Goal: Task Accomplishment & Management: Complete application form

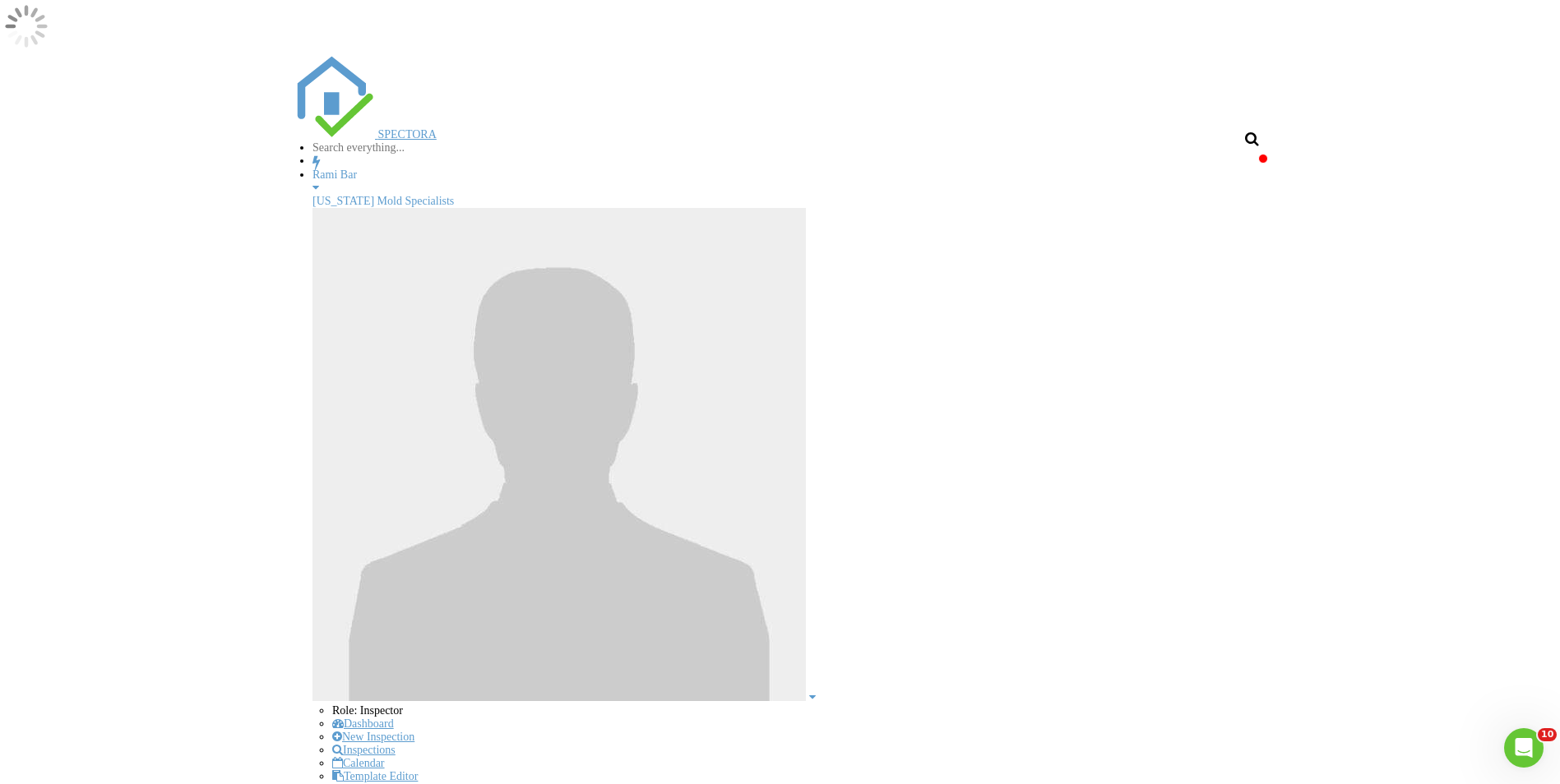
click at [451, 141] on input "text" at bounding box center [381, 147] width 139 height 13
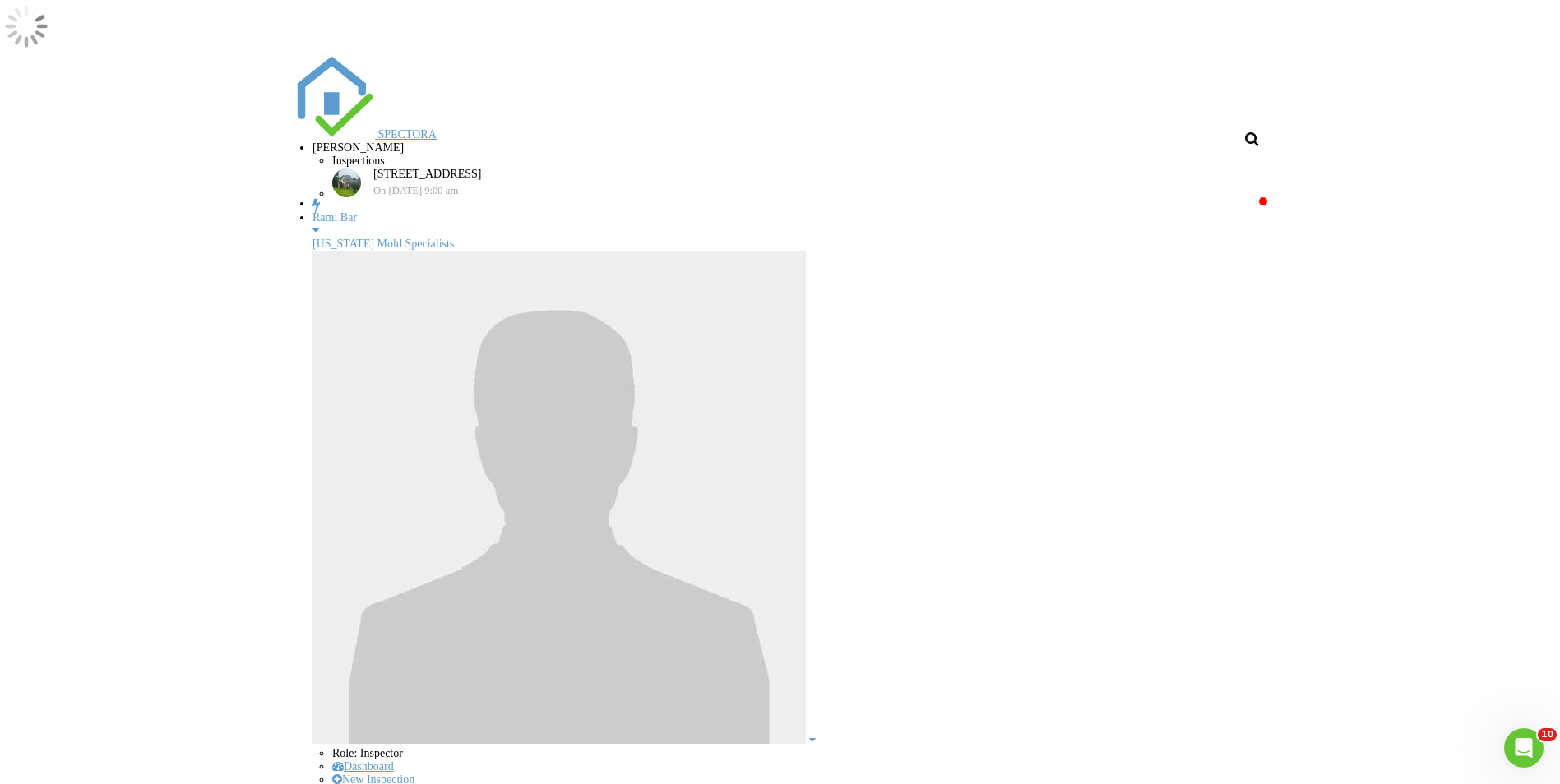
type input "hassan"
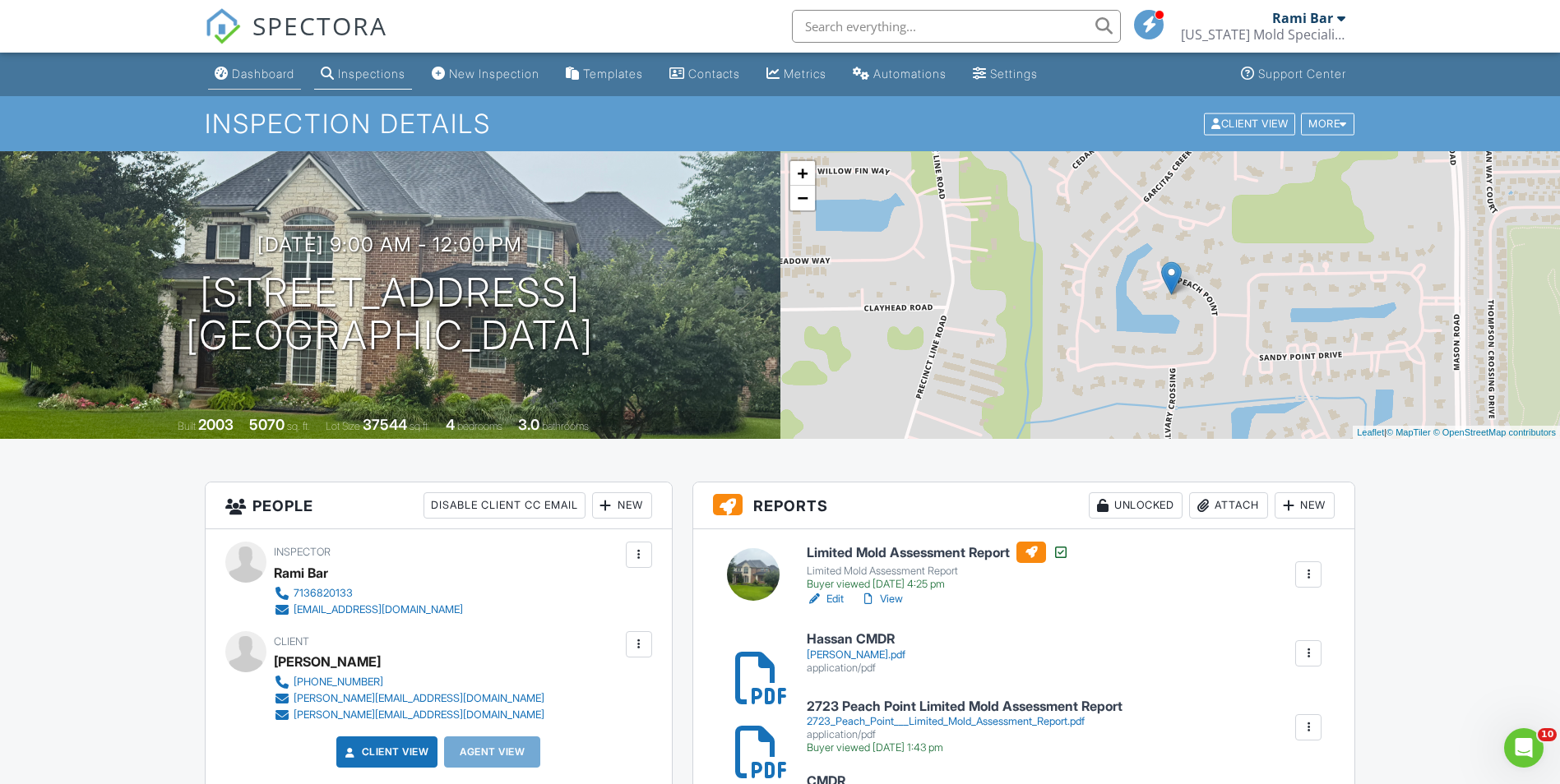
click at [283, 79] on div "Dashboard" at bounding box center [262, 73] width 62 height 14
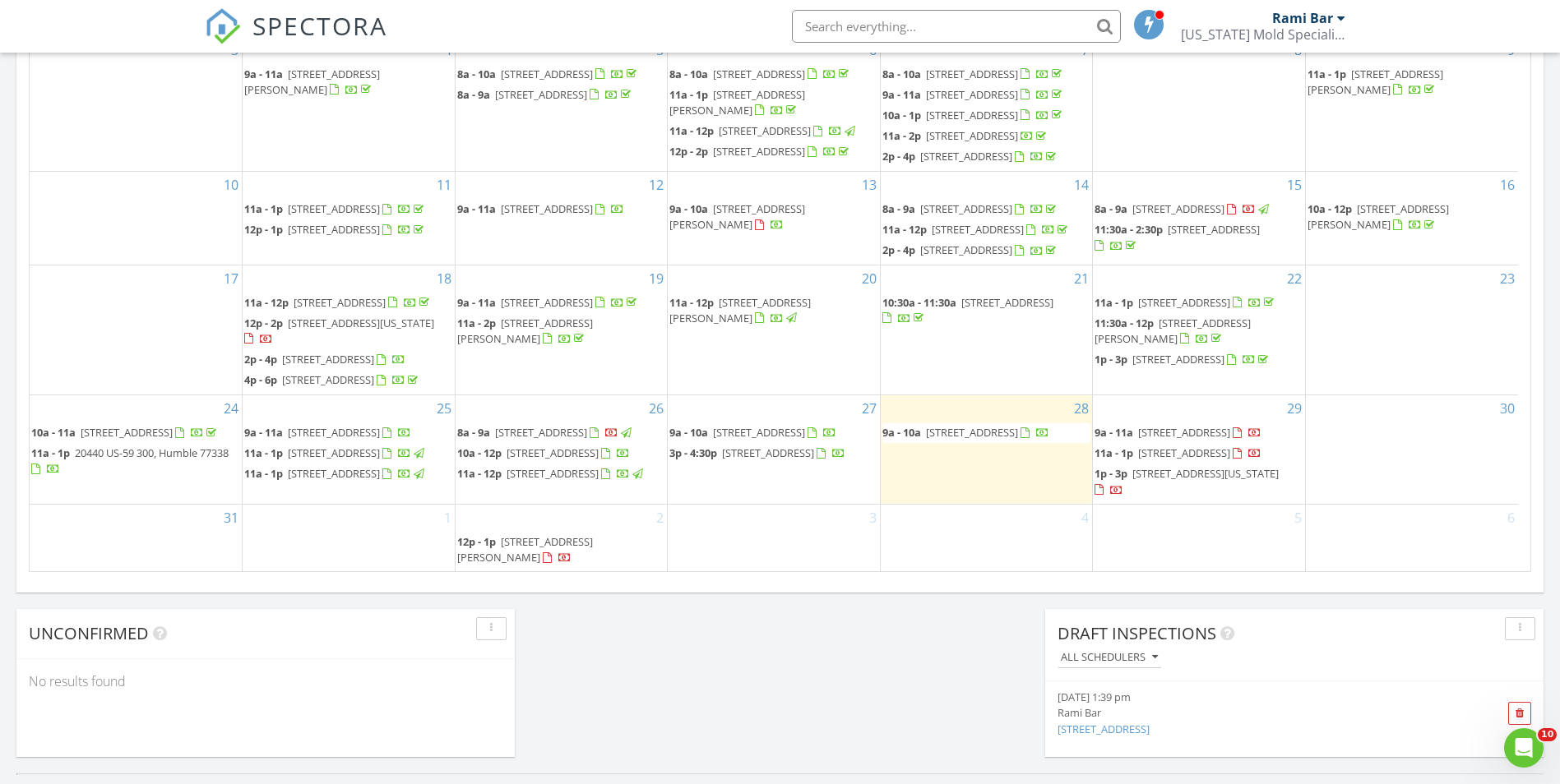
scroll to position [60, 0]
click at [929, 32] on input "text" at bounding box center [956, 26] width 329 height 33
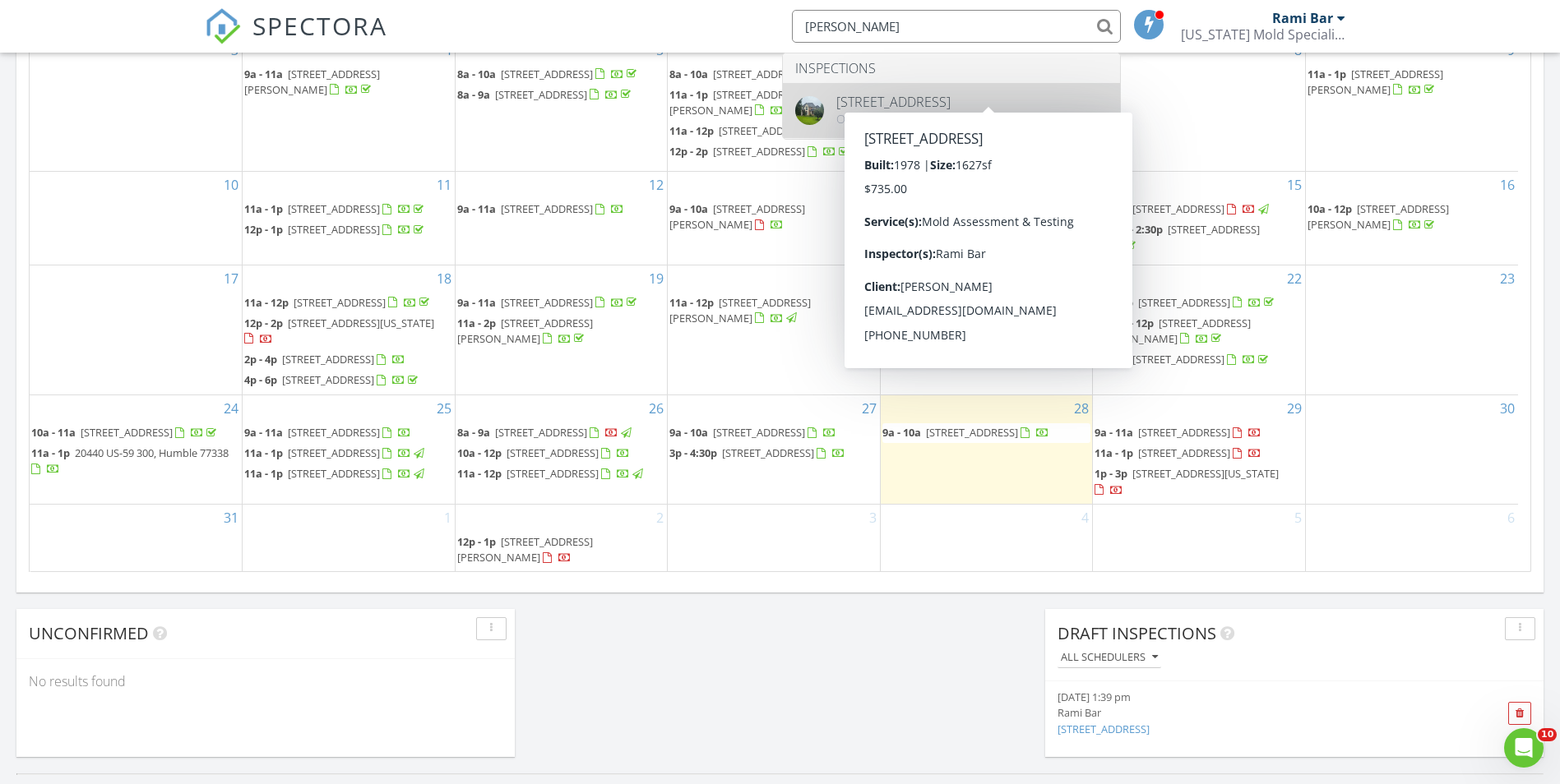
click at [930, 107] on link "10a - 1p 12400 Bay Area Blvd, Pasadena 77507" at bounding box center [986, 116] width 209 height 20
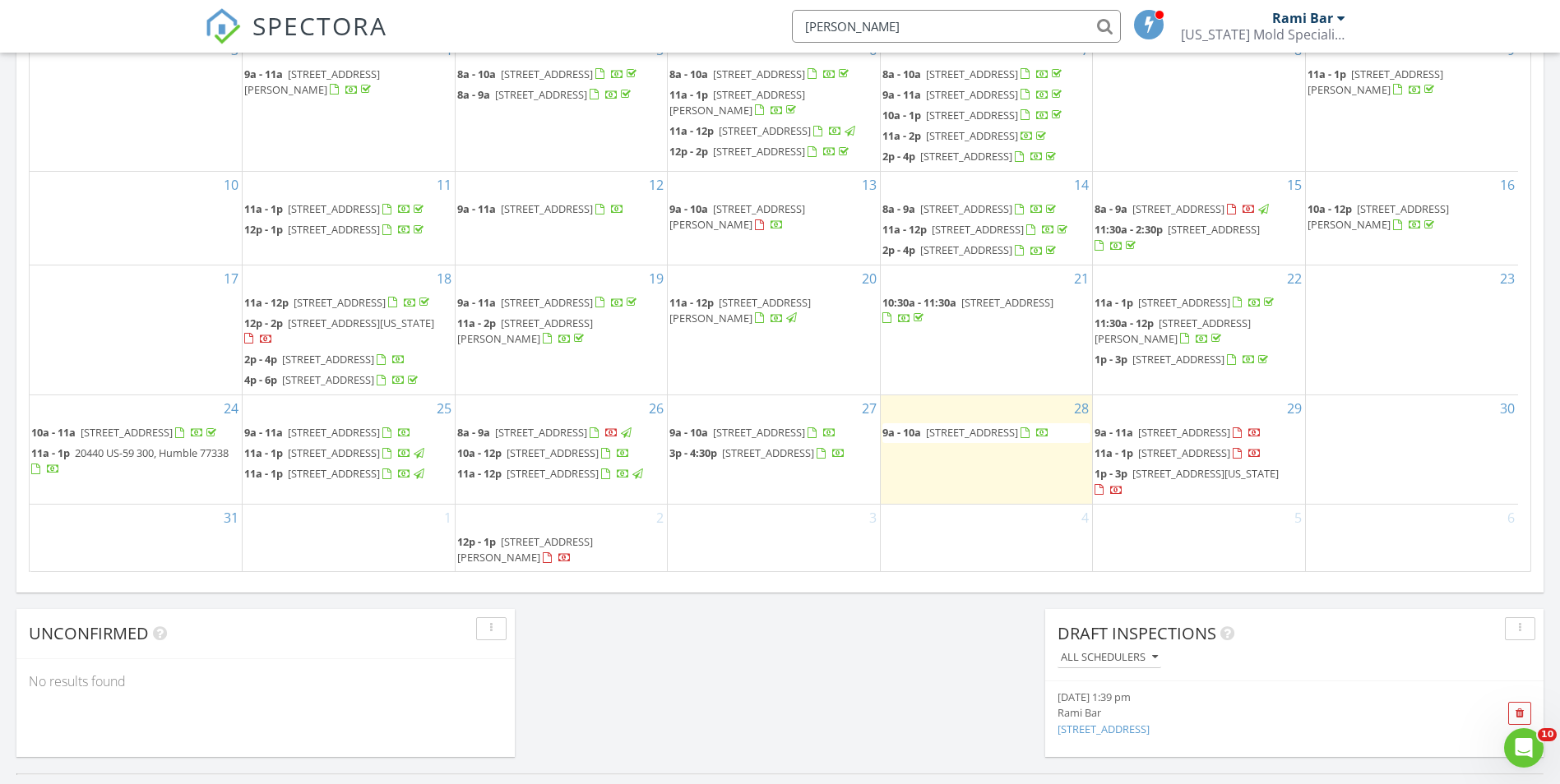
type input "hassan"
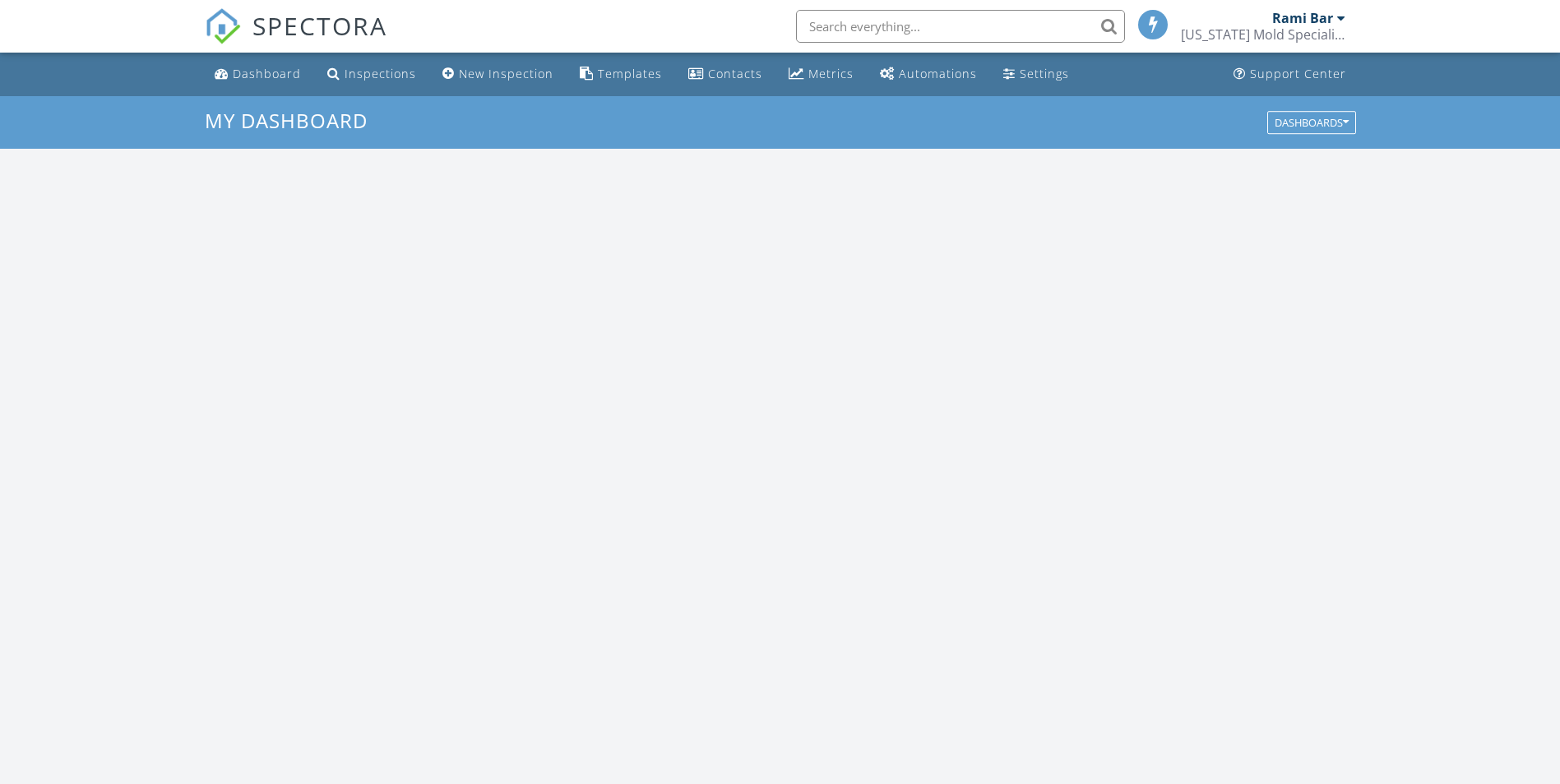
scroll to position [1521, 1586]
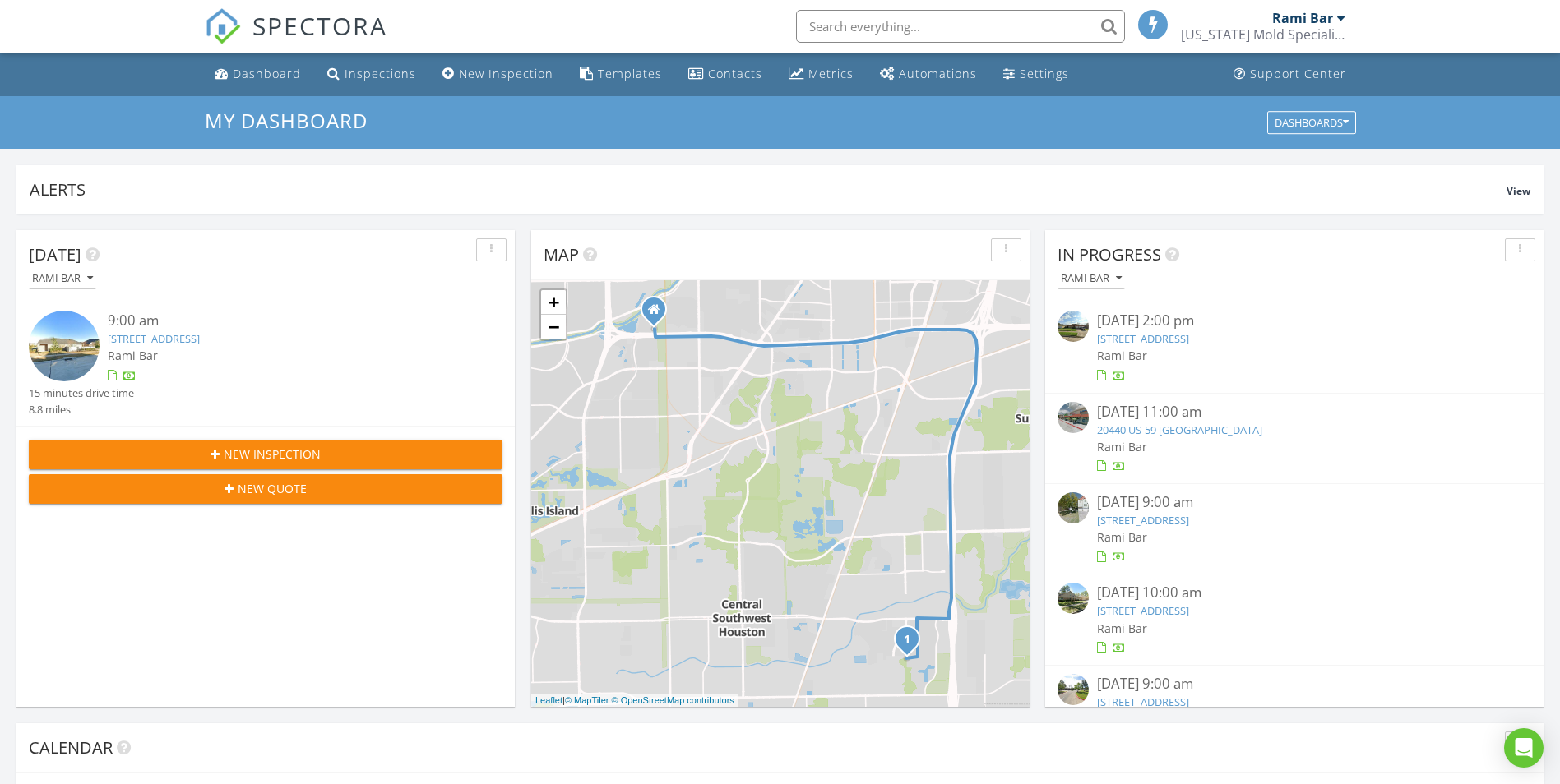
click at [247, 460] on span "New Inspection" at bounding box center [272, 454] width 97 height 17
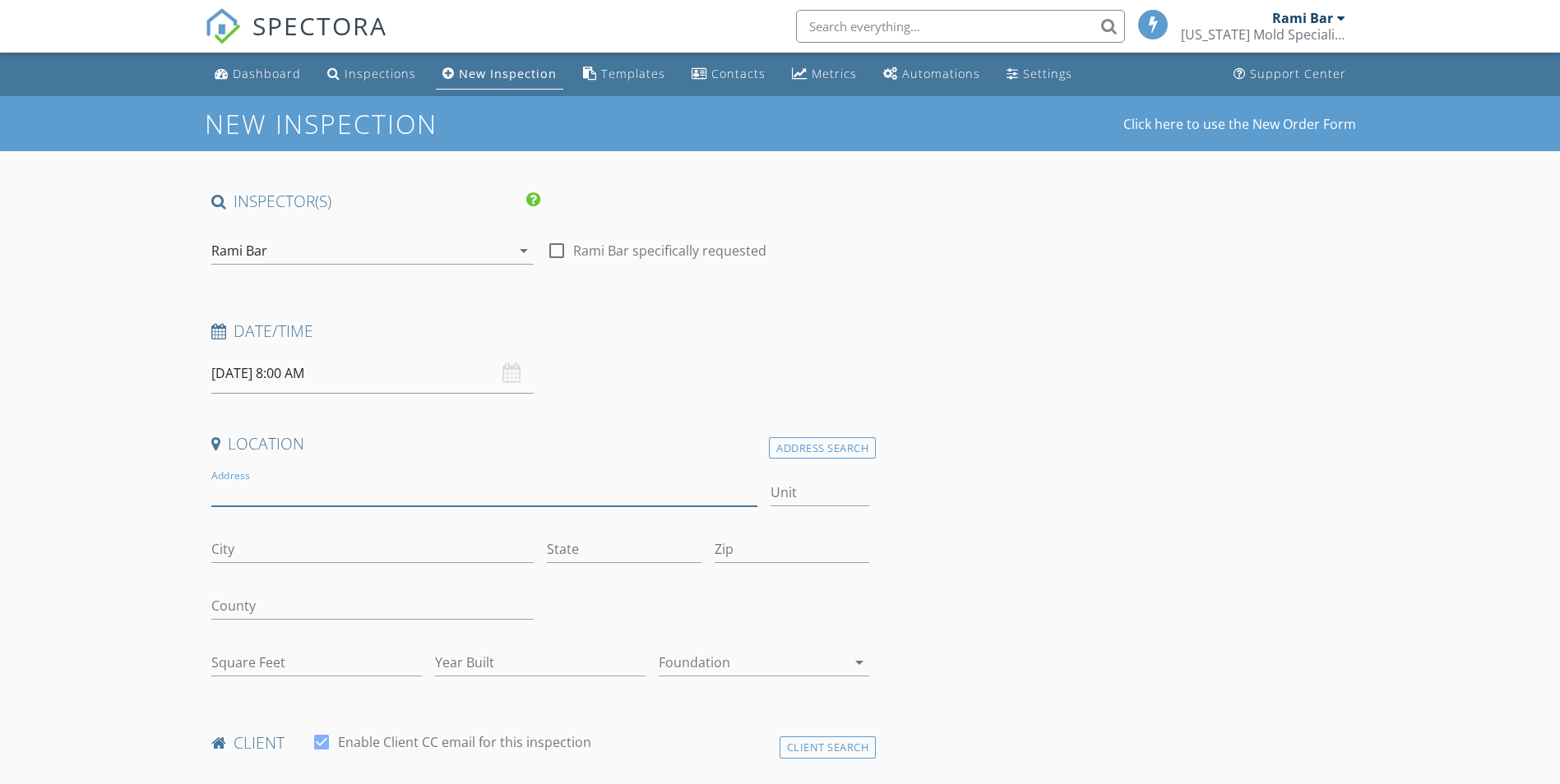
drag, startPoint x: 262, startPoint y: 495, endPoint x: 276, endPoint y: 451, distance: 46.2
click at [262, 495] on input "Address" at bounding box center [485, 493] width 547 height 27
click at [273, 373] on input "[DATE] 8:00 AM" at bounding box center [372, 373] width 322 height 40
type input "9"
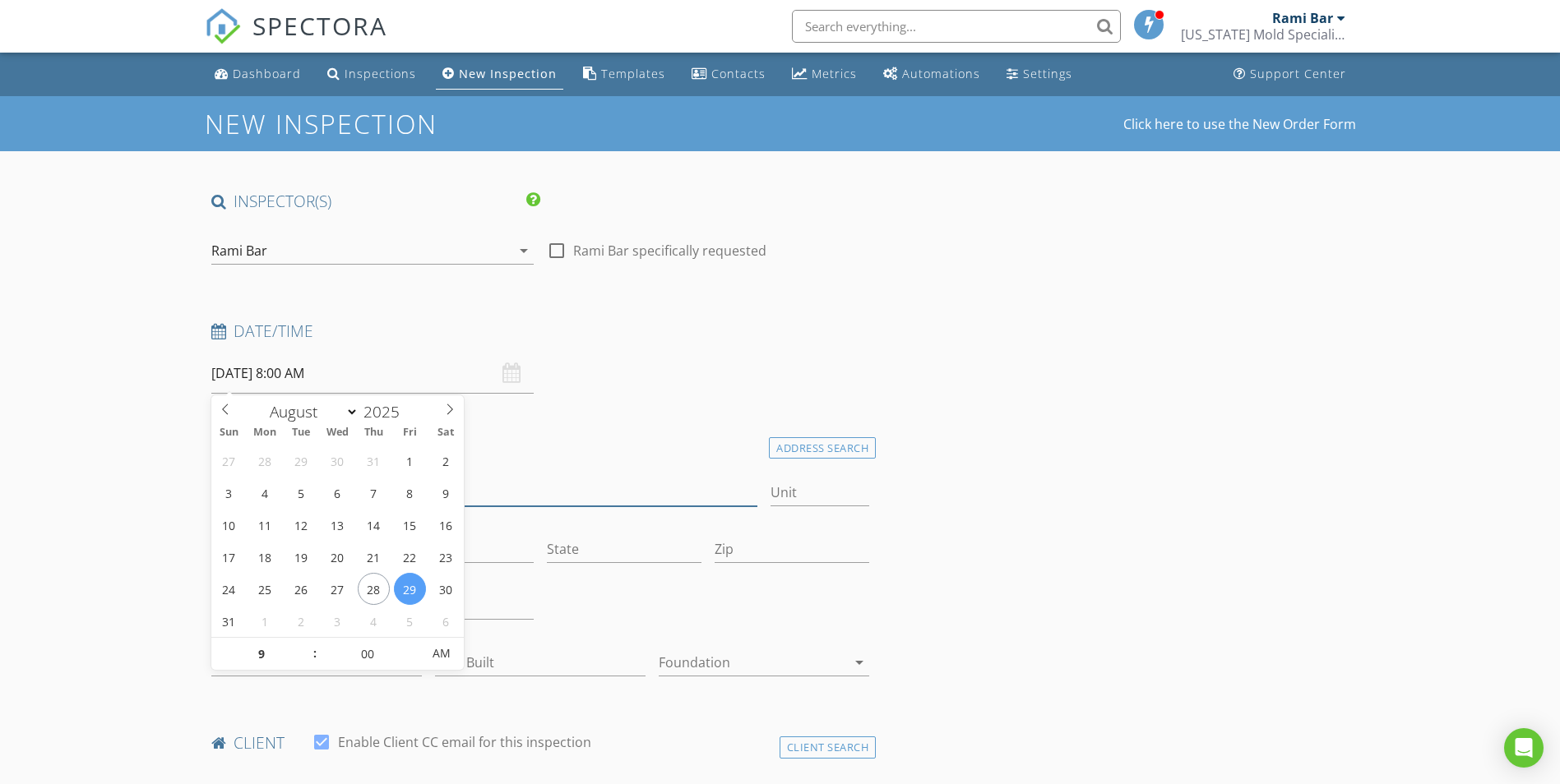
type input "08/29/2025 9:00 AM"
click at [599, 493] on input "Address" at bounding box center [485, 493] width 547 height 27
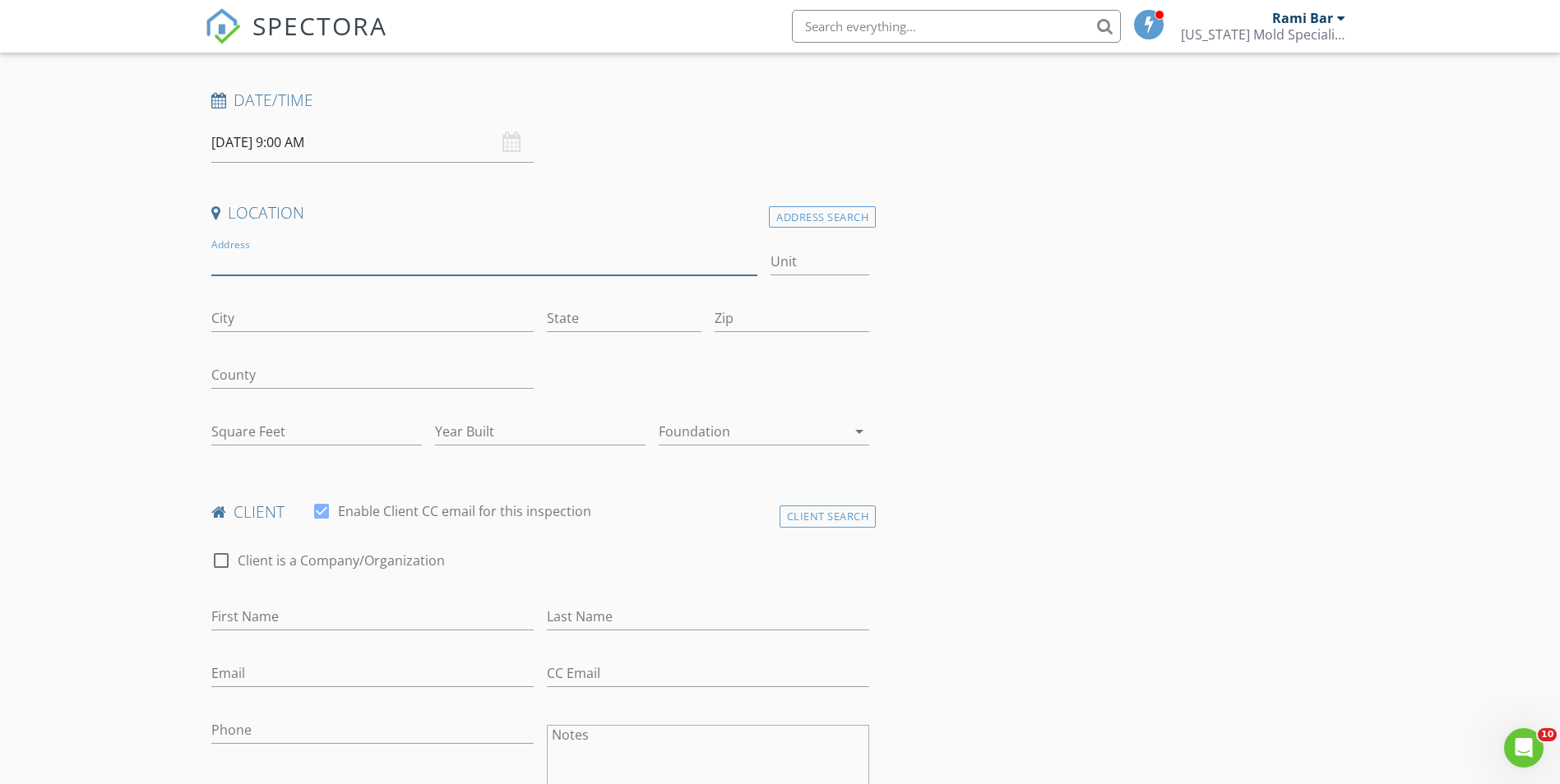
scroll to position [247, 0]
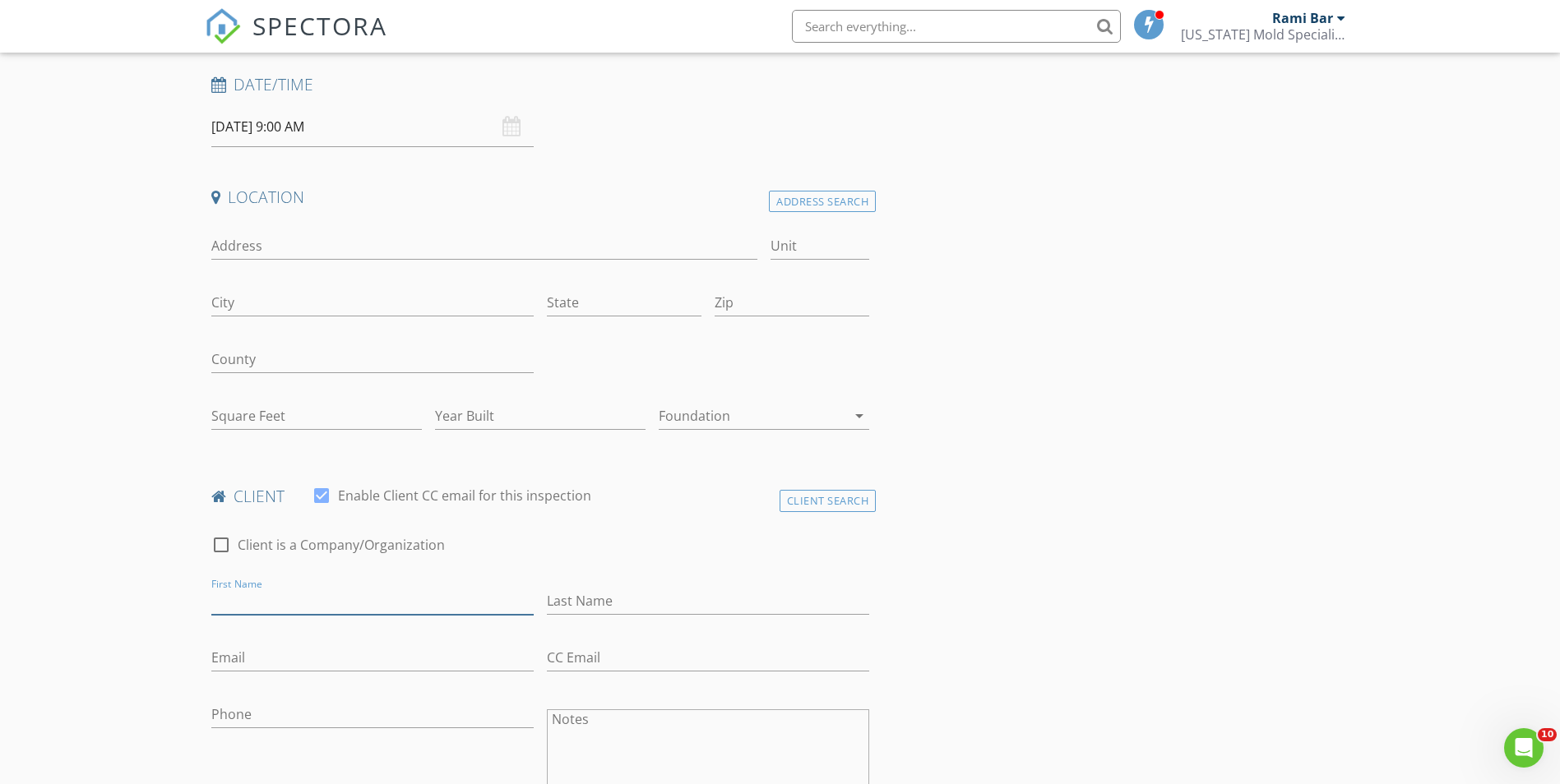
click at [318, 609] on input "First Name" at bounding box center [372, 601] width 322 height 27
type input "Nelson"
click at [599, 597] on input "Last Name" at bounding box center [708, 601] width 322 height 27
type input "Thompson"
click at [352, 725] on input "Phone" at bounding box center [372, 715] width 322 height 27
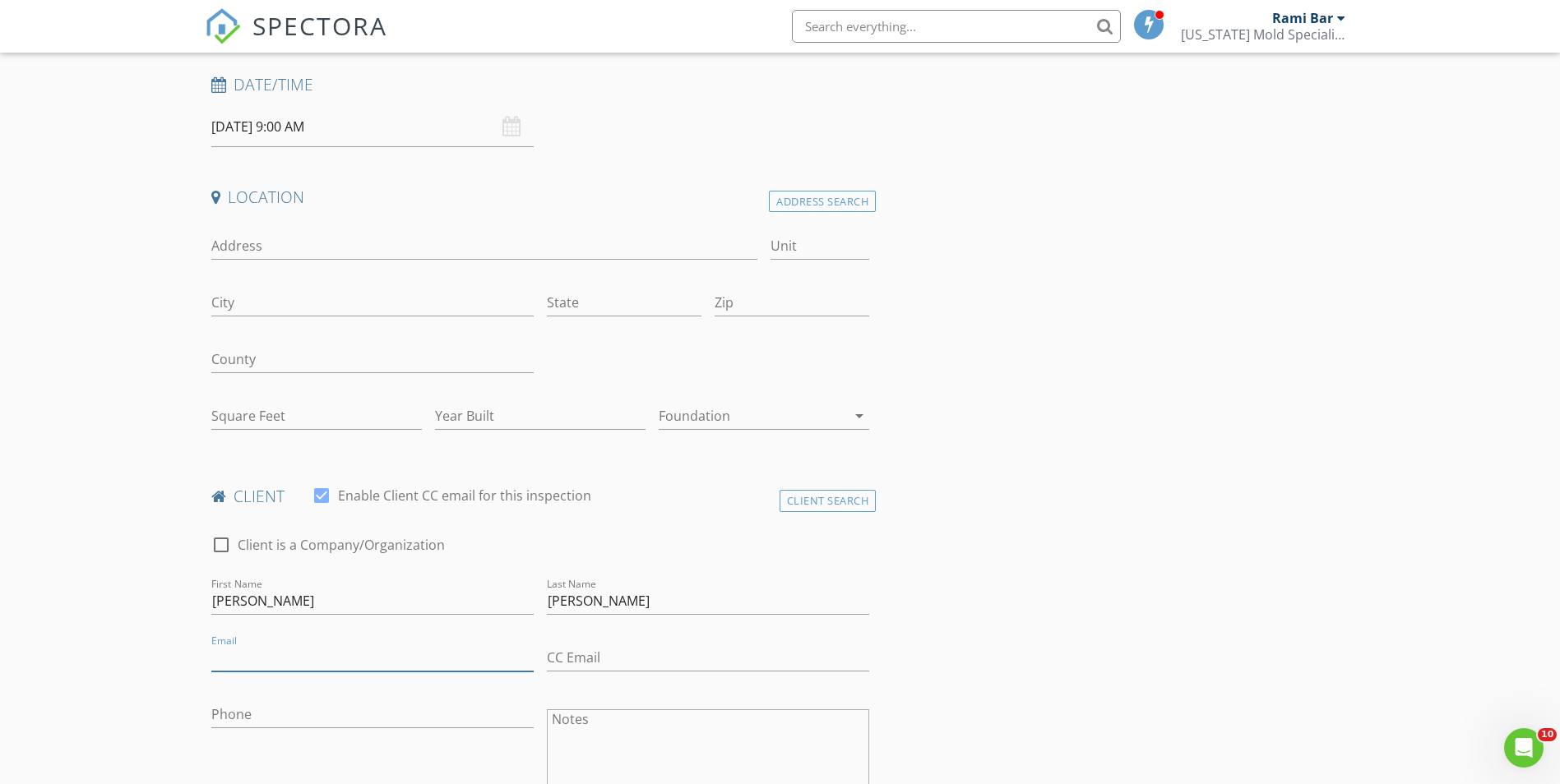
click at [313, 653] on input "Email" at bounding box center [372, 658] width 322 height 27
click at [375, 724] on input "Phone" at bounding box center [372, 718] width 322 height 27
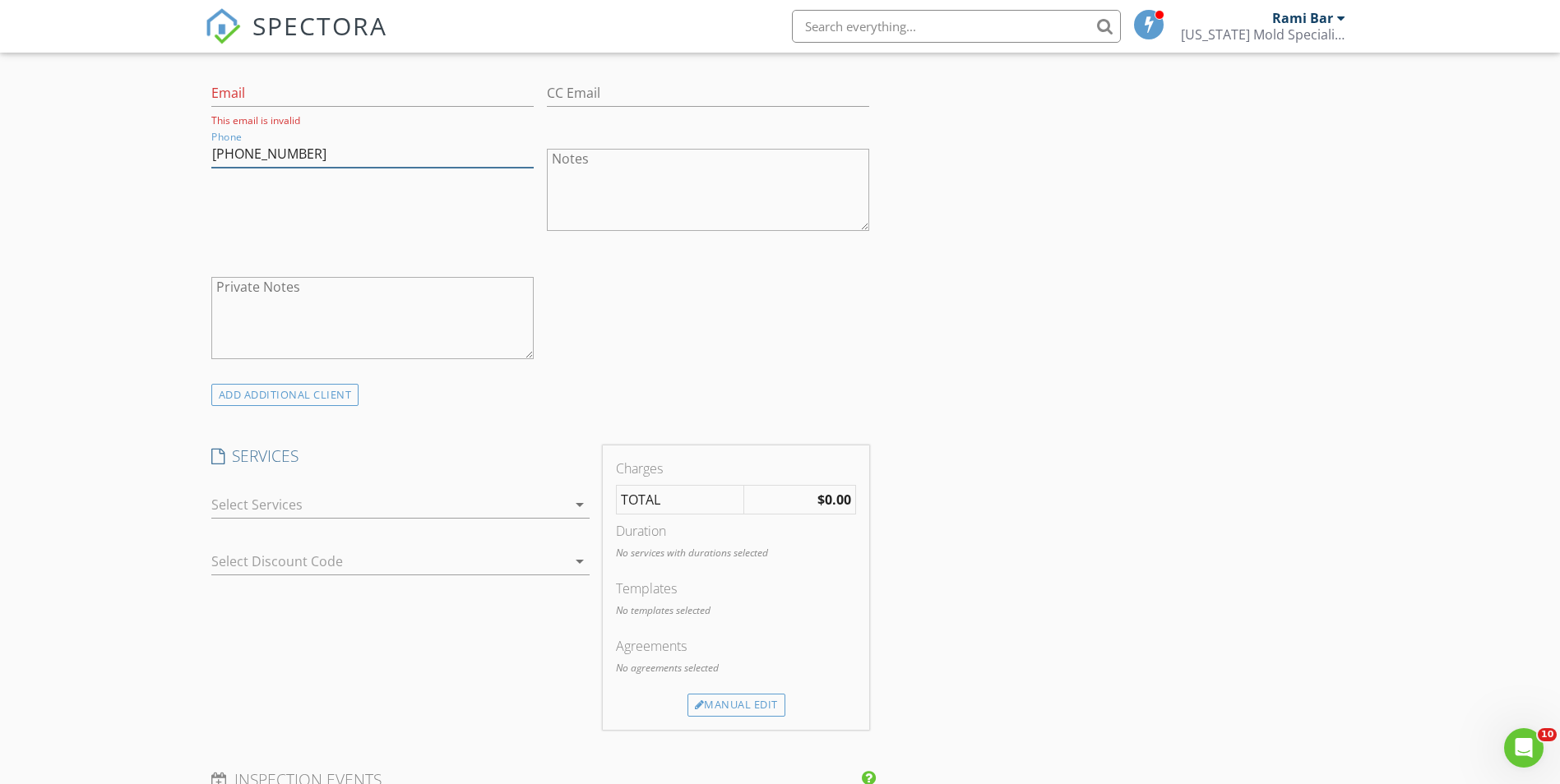
scroll to position [904, 0]
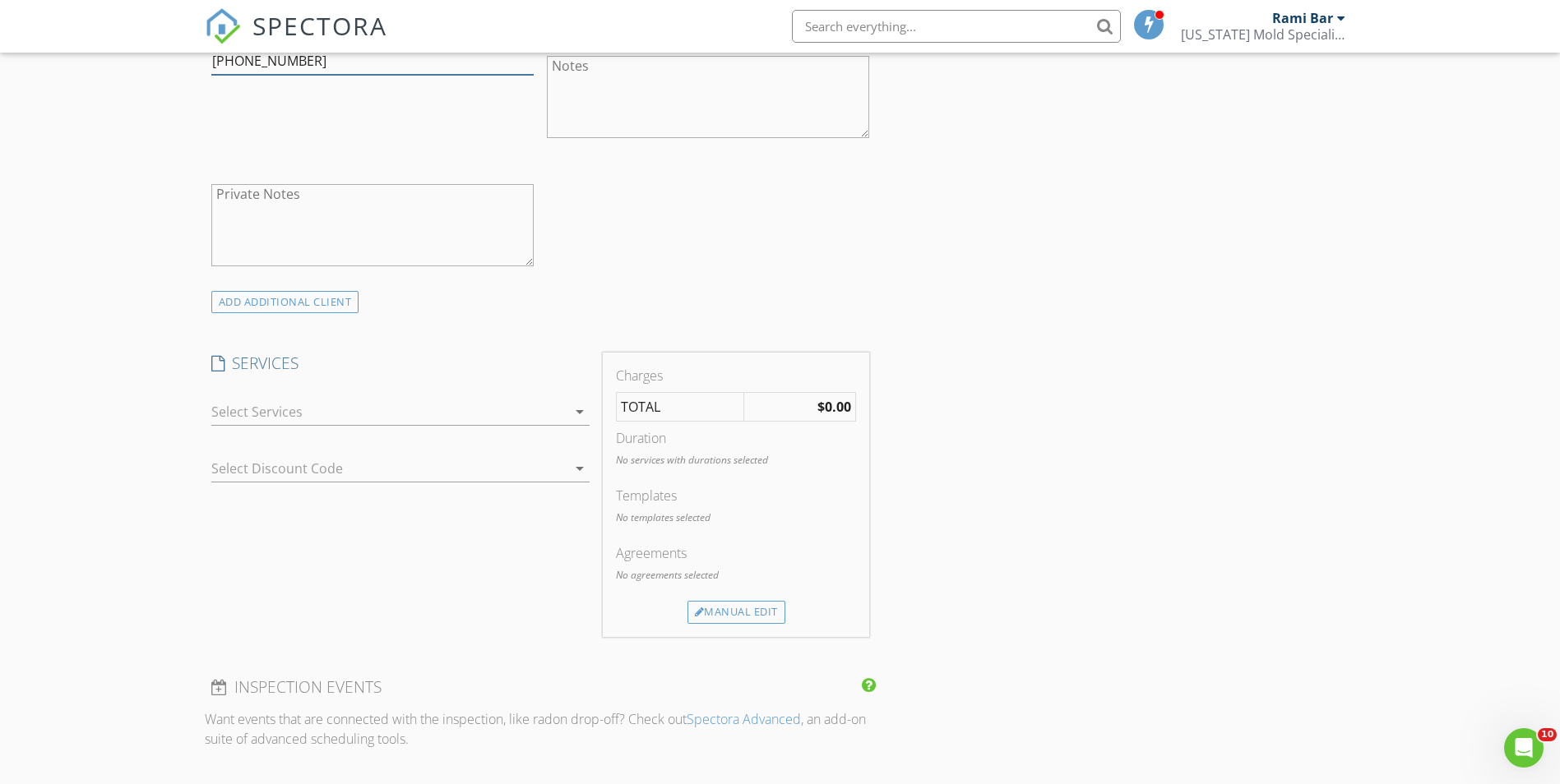
type input "281-787-6936"
click at [514, 392] on div "check_box_outline_blank Mold Sample Add On Additional samples check_box_outline…" at bounding box center [400, 415] width 378 height 54
click at [504, 417] on div at bounding box center [388, 411] width 355 height 26
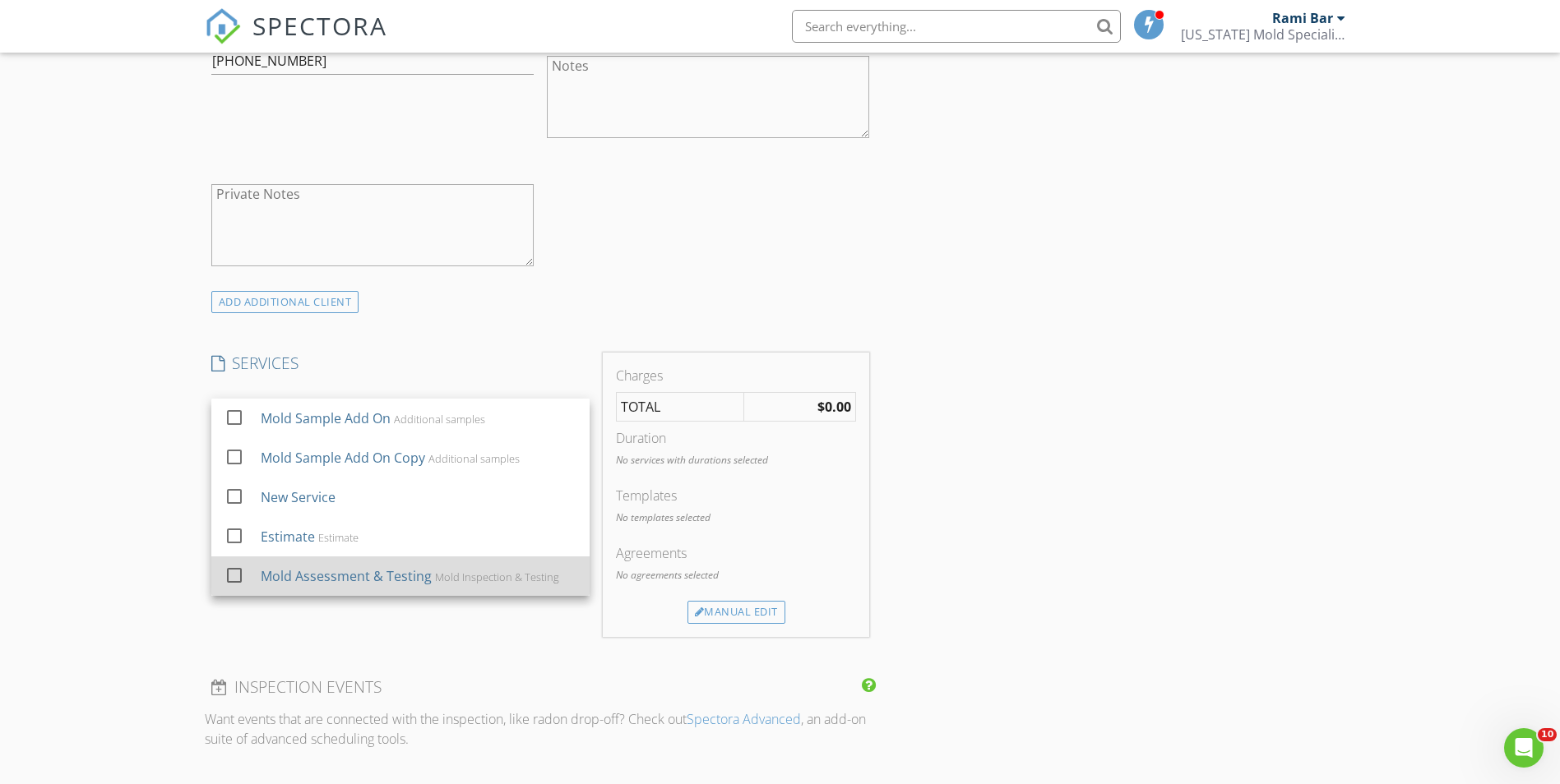
click at [479, 571] on div "Mold Inspection & Testing" at bounding box center [496, 576] width 124 height 13
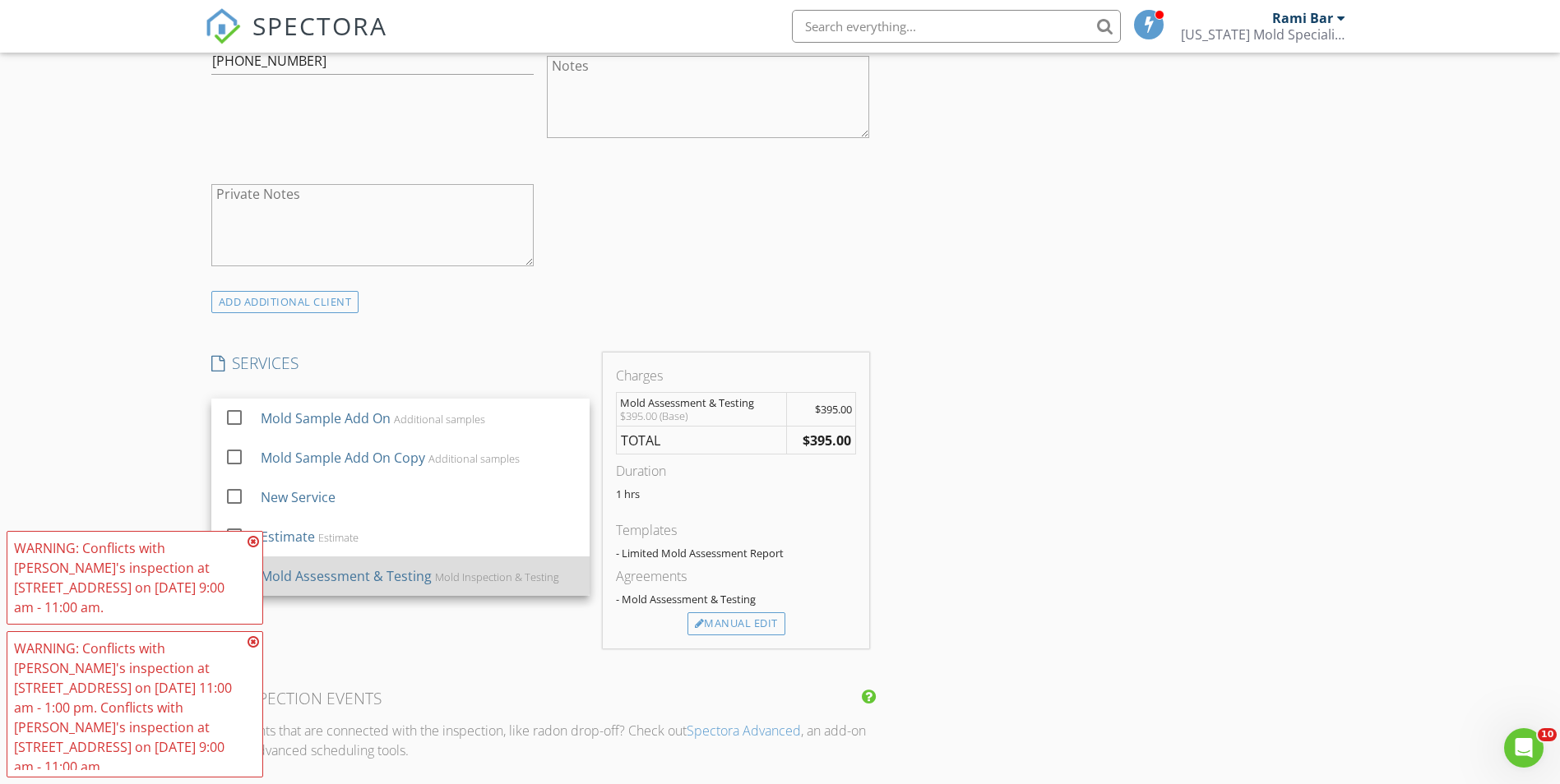
click at [433, 567] on div "Mold Assessment & Testing Mold Inspection & Testing" at bounding box center [417, 576] width 316 height 33
click at [439, 573] on div "Mold Inspection & Testing" at bounding box center [496, 576] width 124 height 13
click at [742, 625] on div "Manual Edit" at bounding box center [736, 623] width 98 height 23
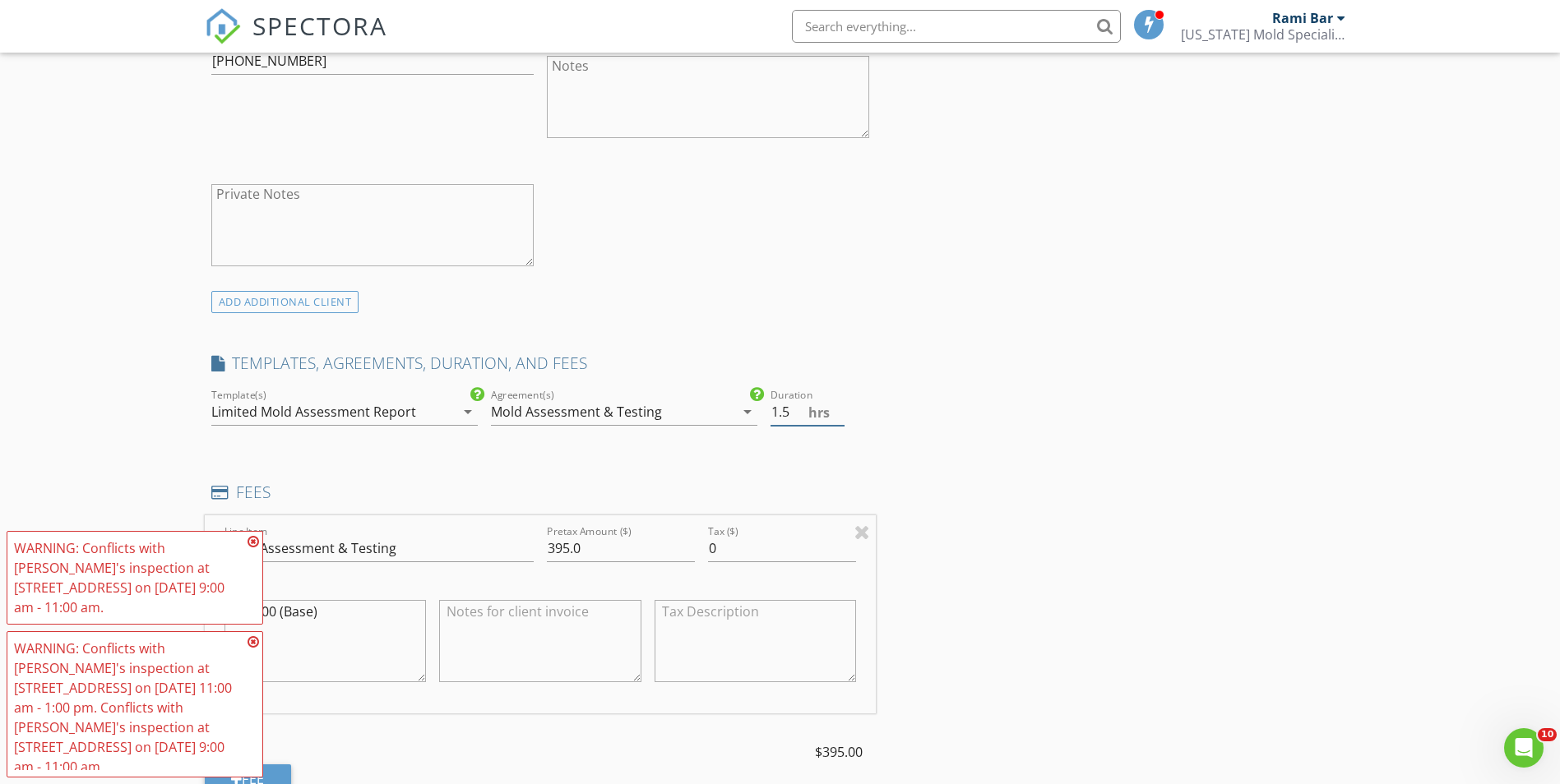
click at [840, 409] on input "1.5" at bounding box center [807, 412] width 74 height 27
click at [840, 409] on input "2" at bounding box center [807, 412] width 74 height 27
click at [840, 409] on input "2.5" at bounding box center [807, 412] width 74 height 27
type input "3"
click at [840, 409] on input "3" at bounding box center [807, 412] width 74 height 27
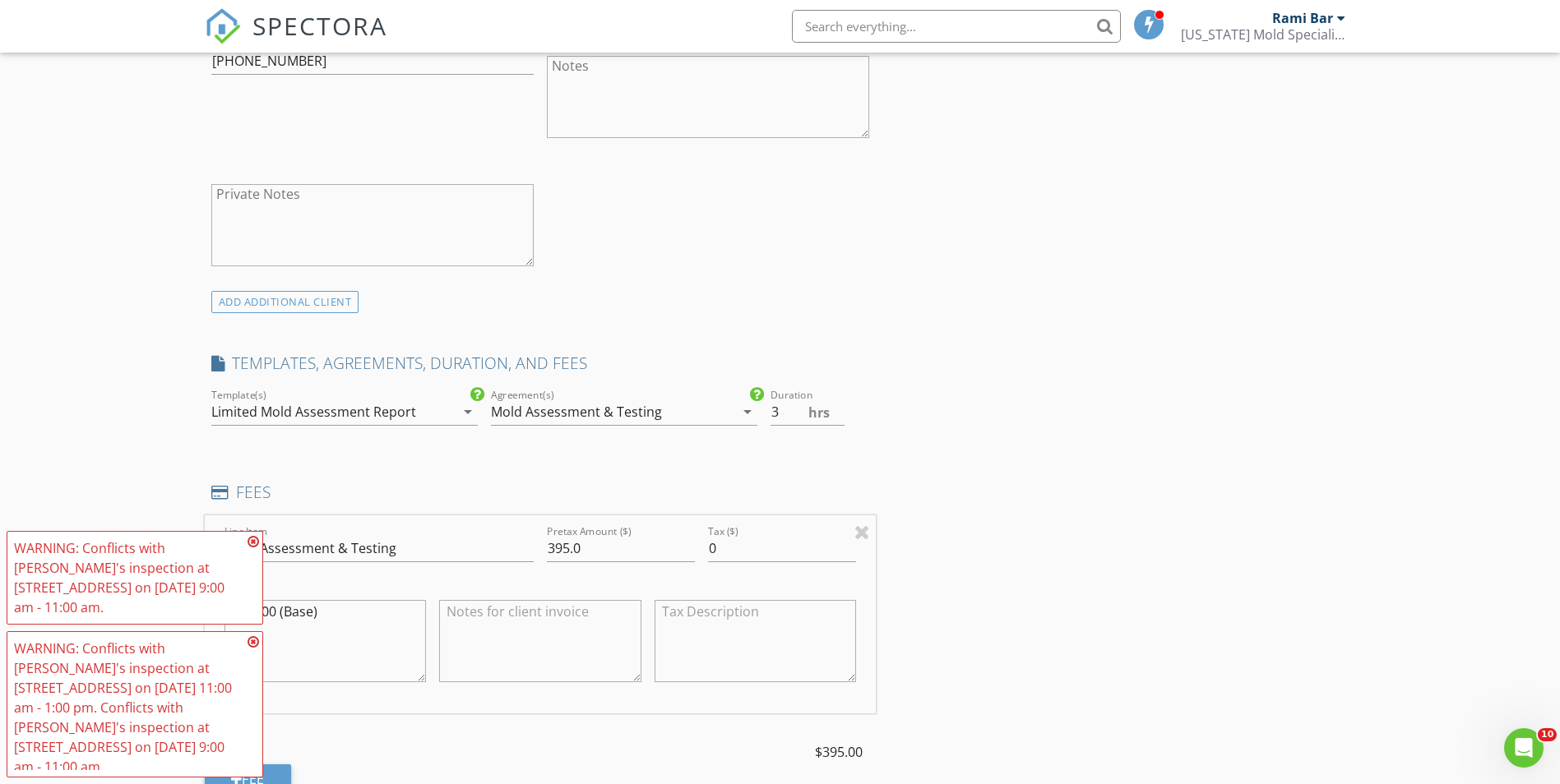
click at [888, 409] on div "INSPECTOR(S) check_box Rami Bar PRIMARY Rami Bar arrow_drop_down check_box_outl…" at bounding box center [780, 651] width 1151 height 2729
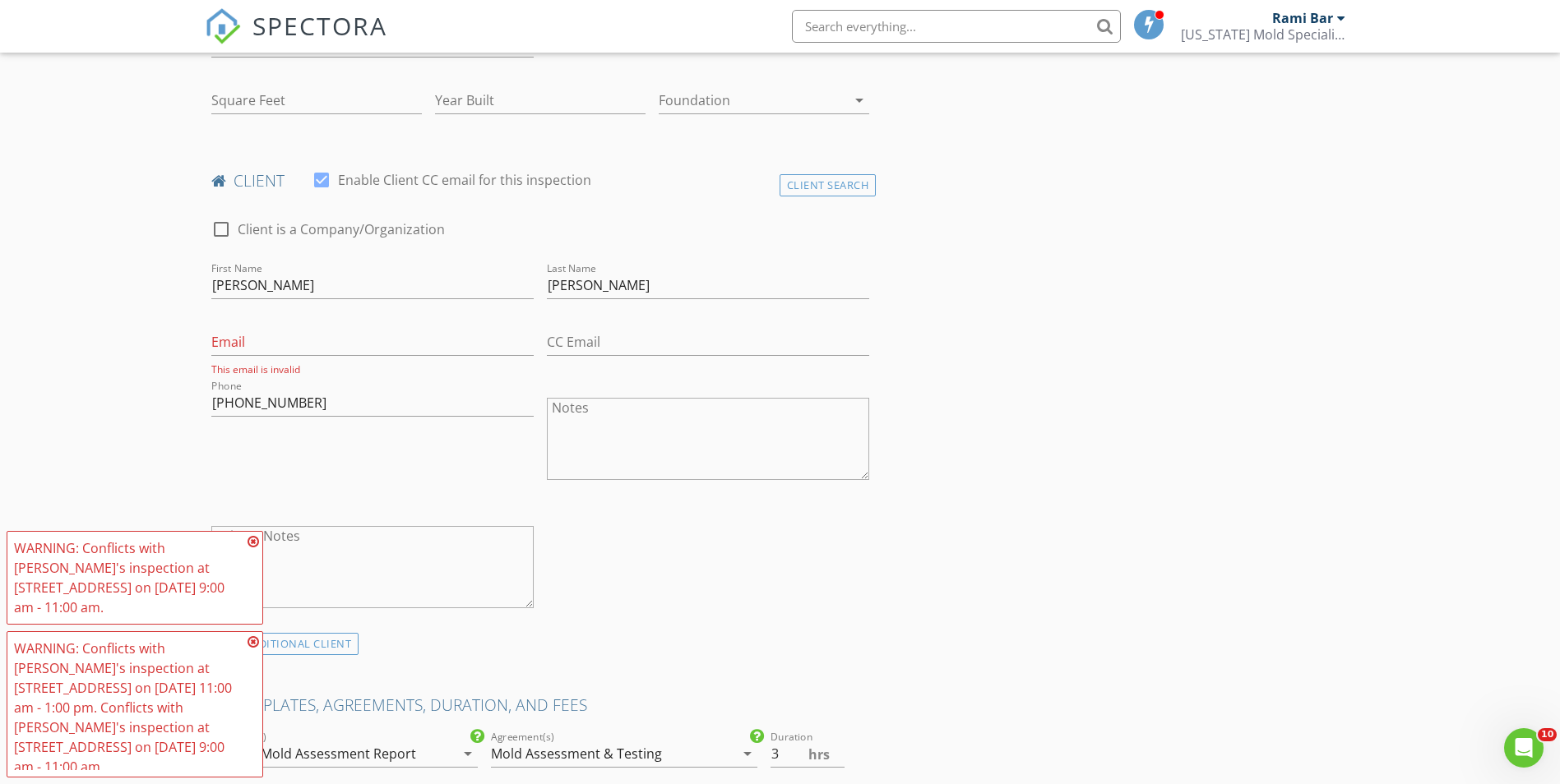
scroll to position [575, 0]
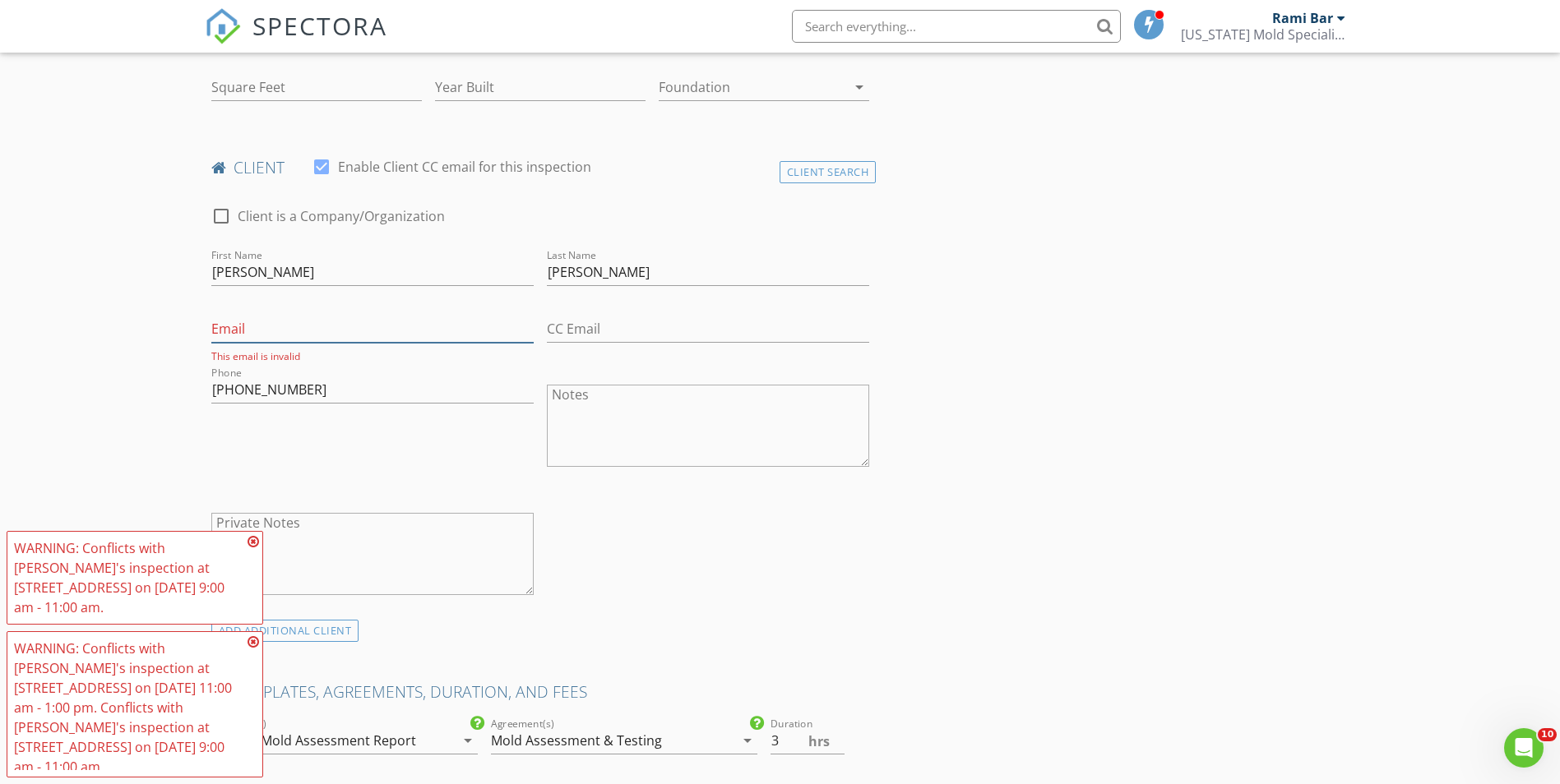
click at [393, 333] on input "Email" at bounding box center [372, 329] width 322 height 27
type input "net1015953@gmail.com"
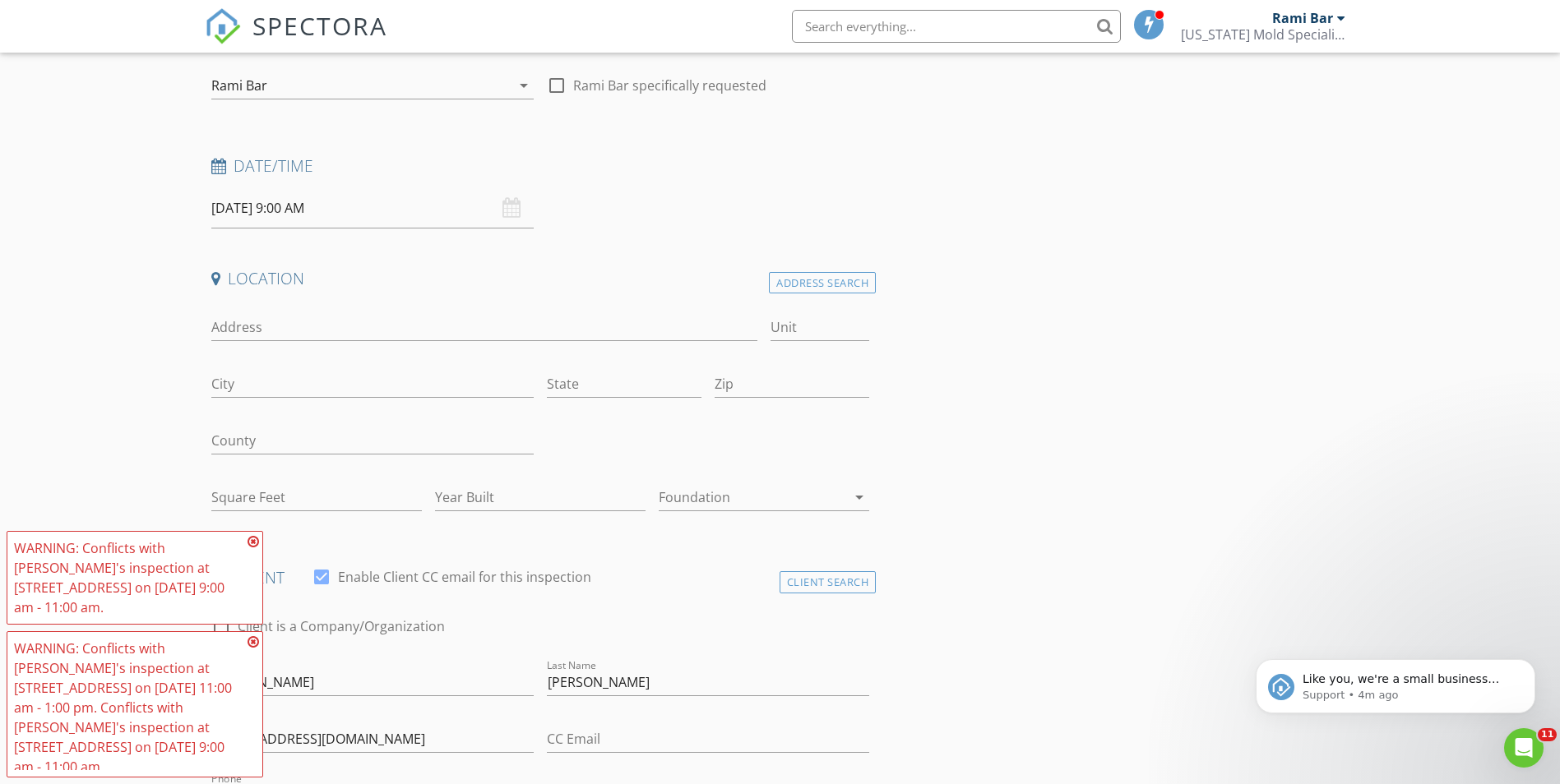
scroll to position [164, 0]
click at [306, 315] on input "Address" at bounding box center [485, 329] width 547 height 27
type input "1615 Driscoll st"
click at [817, 285] on div "Address Search" at bounding box center [823, 284] width 107 height 22
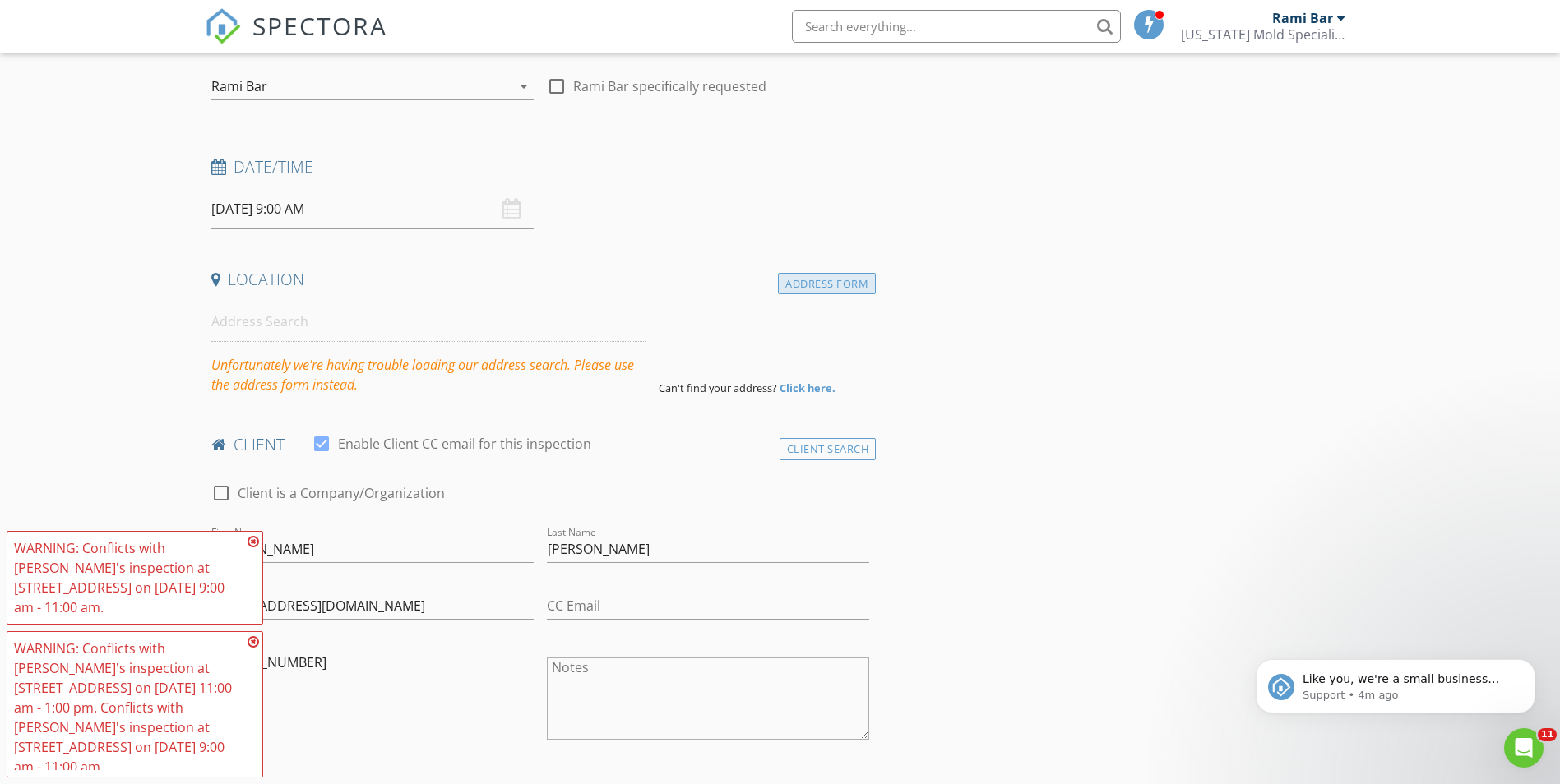
click at [806, 280] on div "Address Form" at bounding box center [826, 284] width 98 height 22
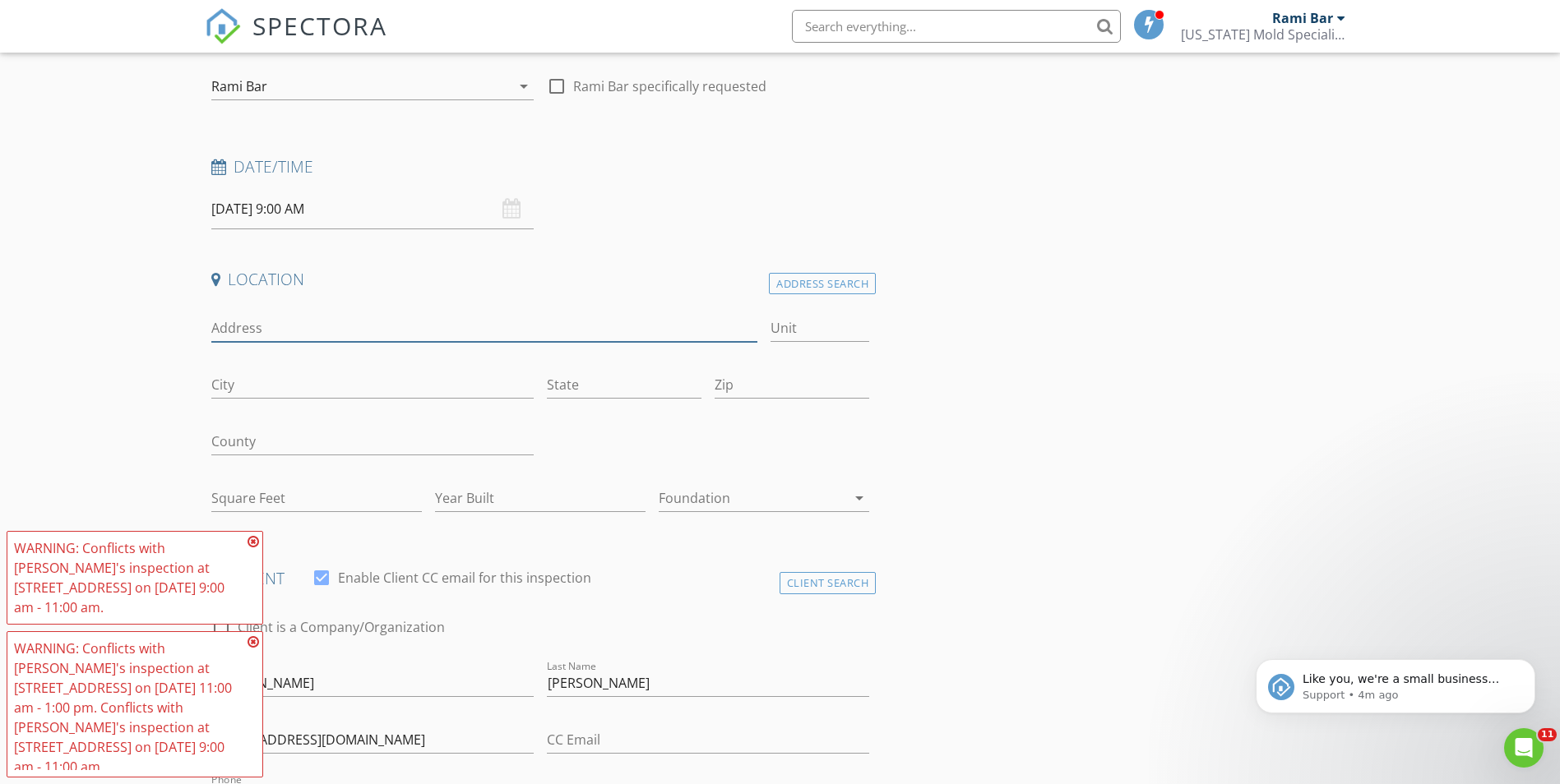
click at [252, 327] on input "Address" at bounding box center [485, 329] width 547 height 27
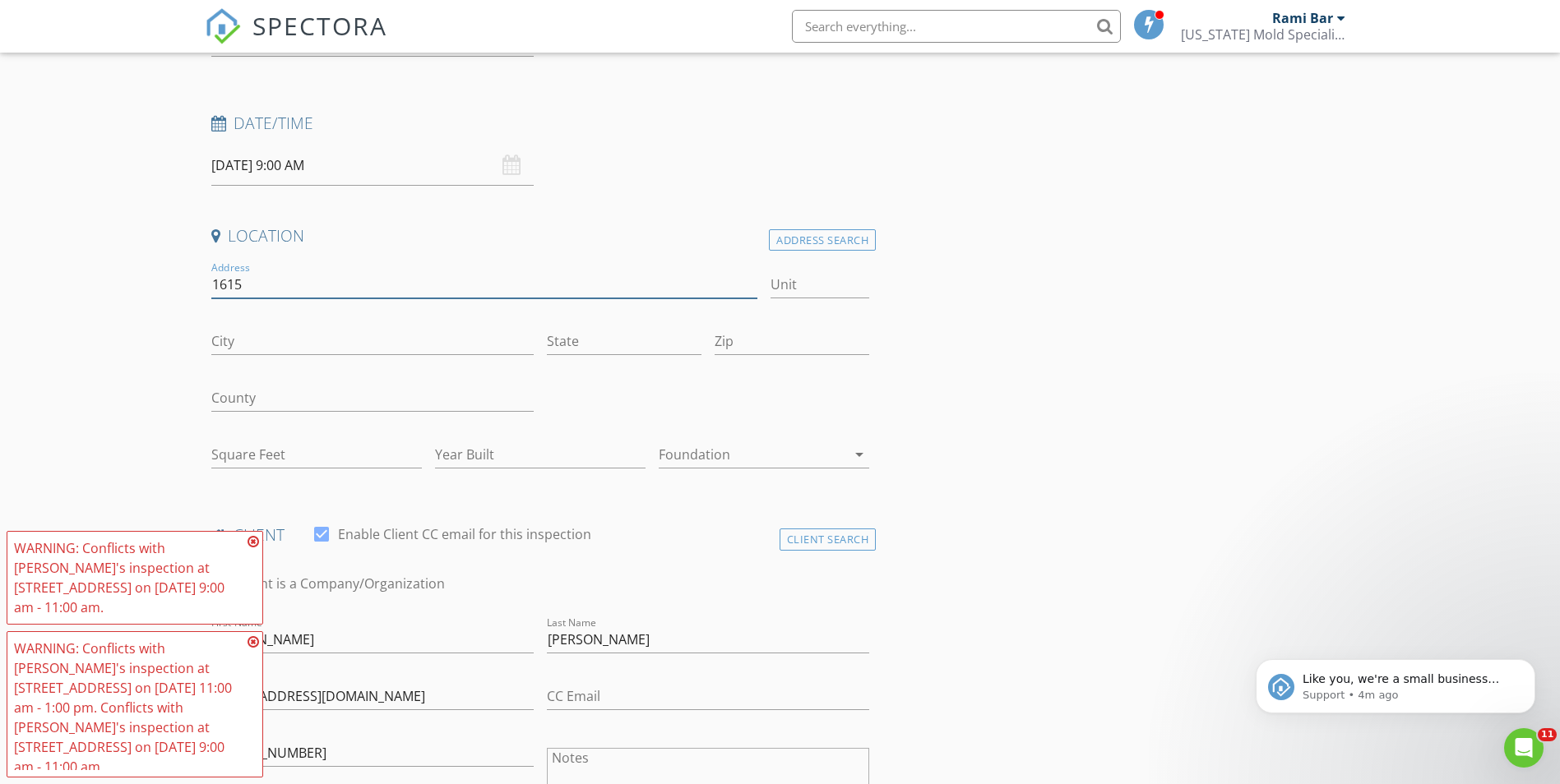
scroll to position [247, 0]
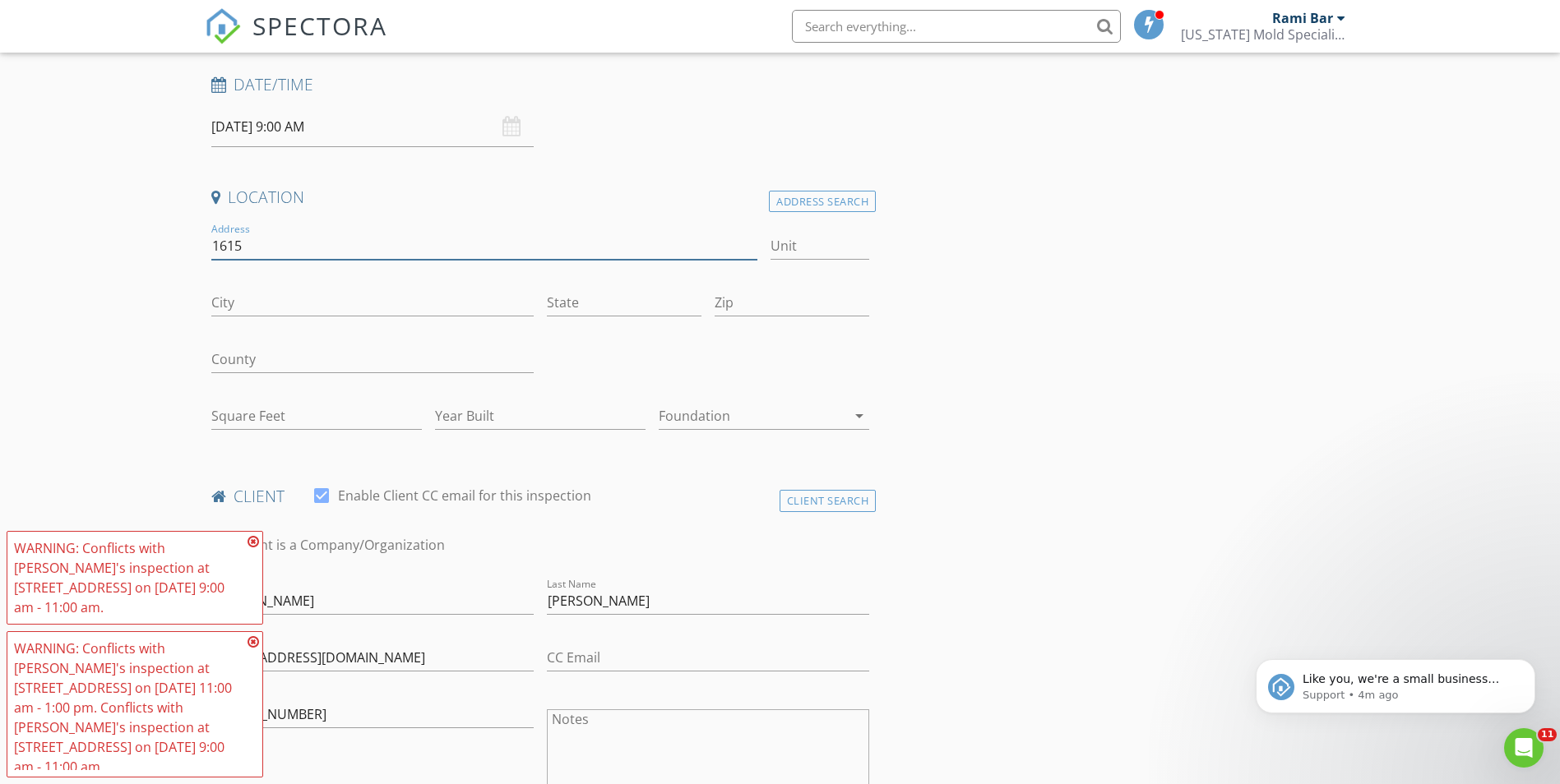
type input "1615 Driscoll st"
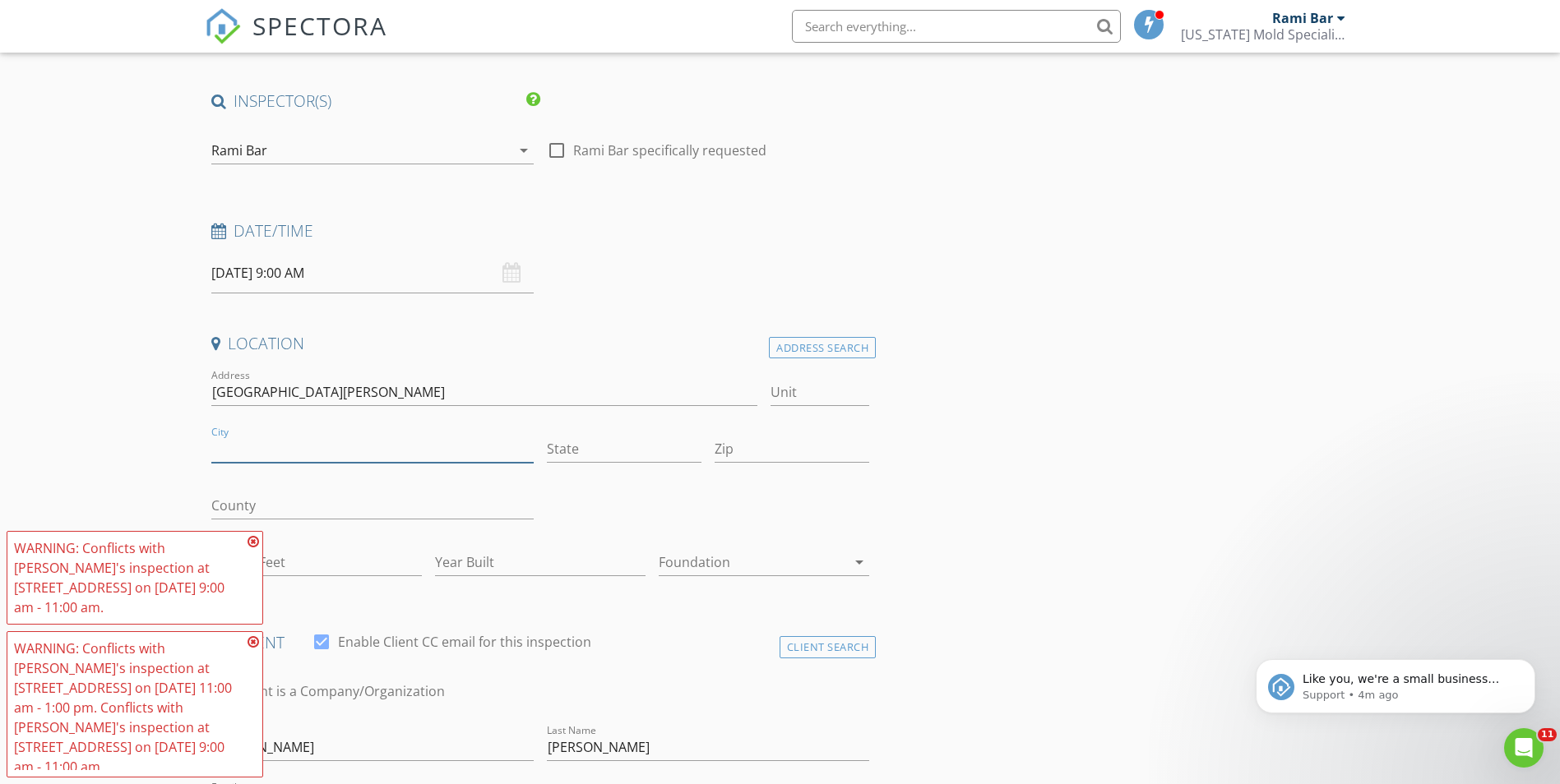
click at [255, 442] on input "City" at bounding box center [372, 449] width 322 height 27
type input "Houston"
click at [566, 453] on input "State" at bounding box center [624, 449] width 155 height 27
type input "texas"
click at [756, 441] on input "Zip" at bounding box center [792, 449] width 155 height 27
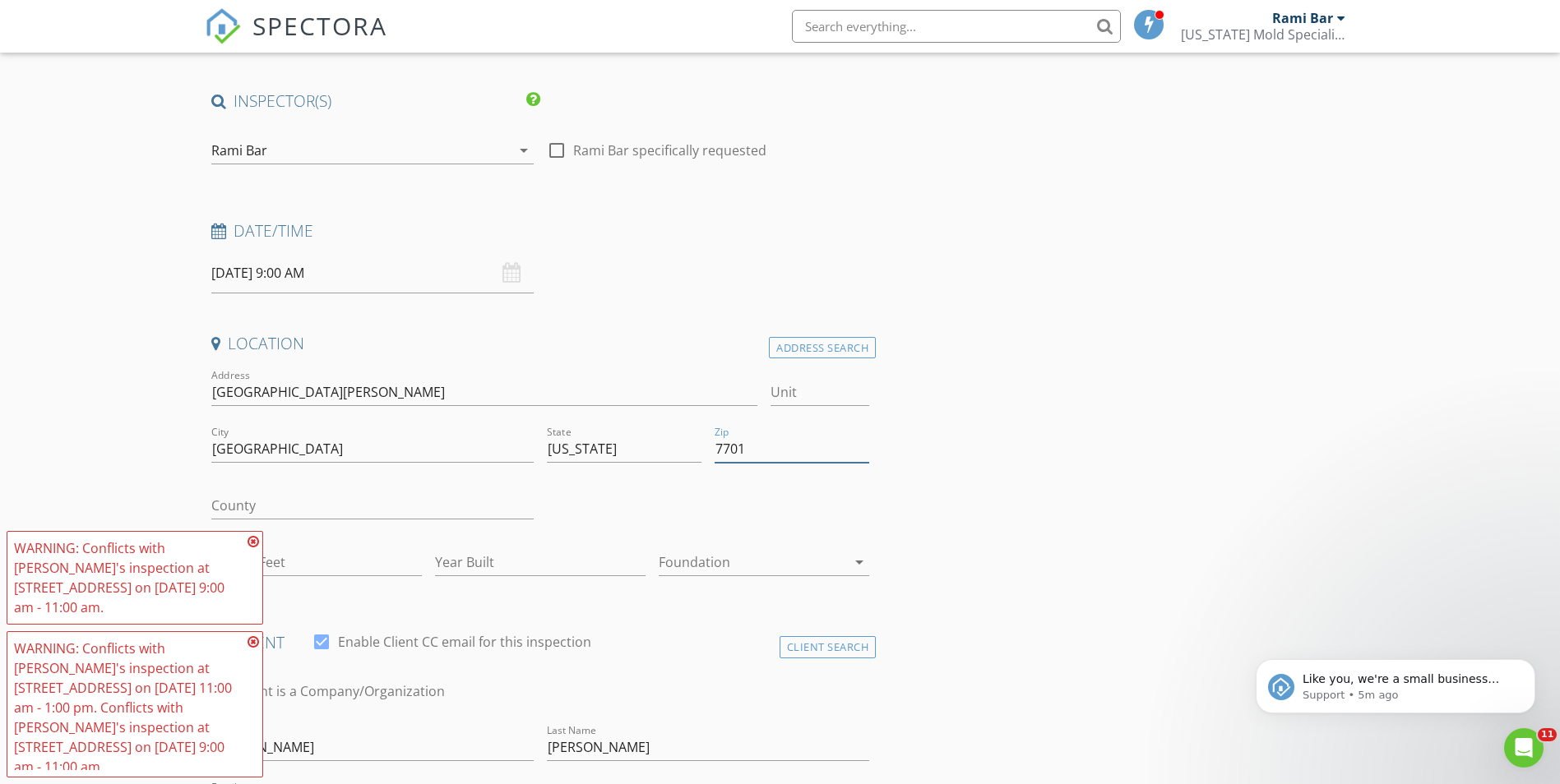
type input "77019"
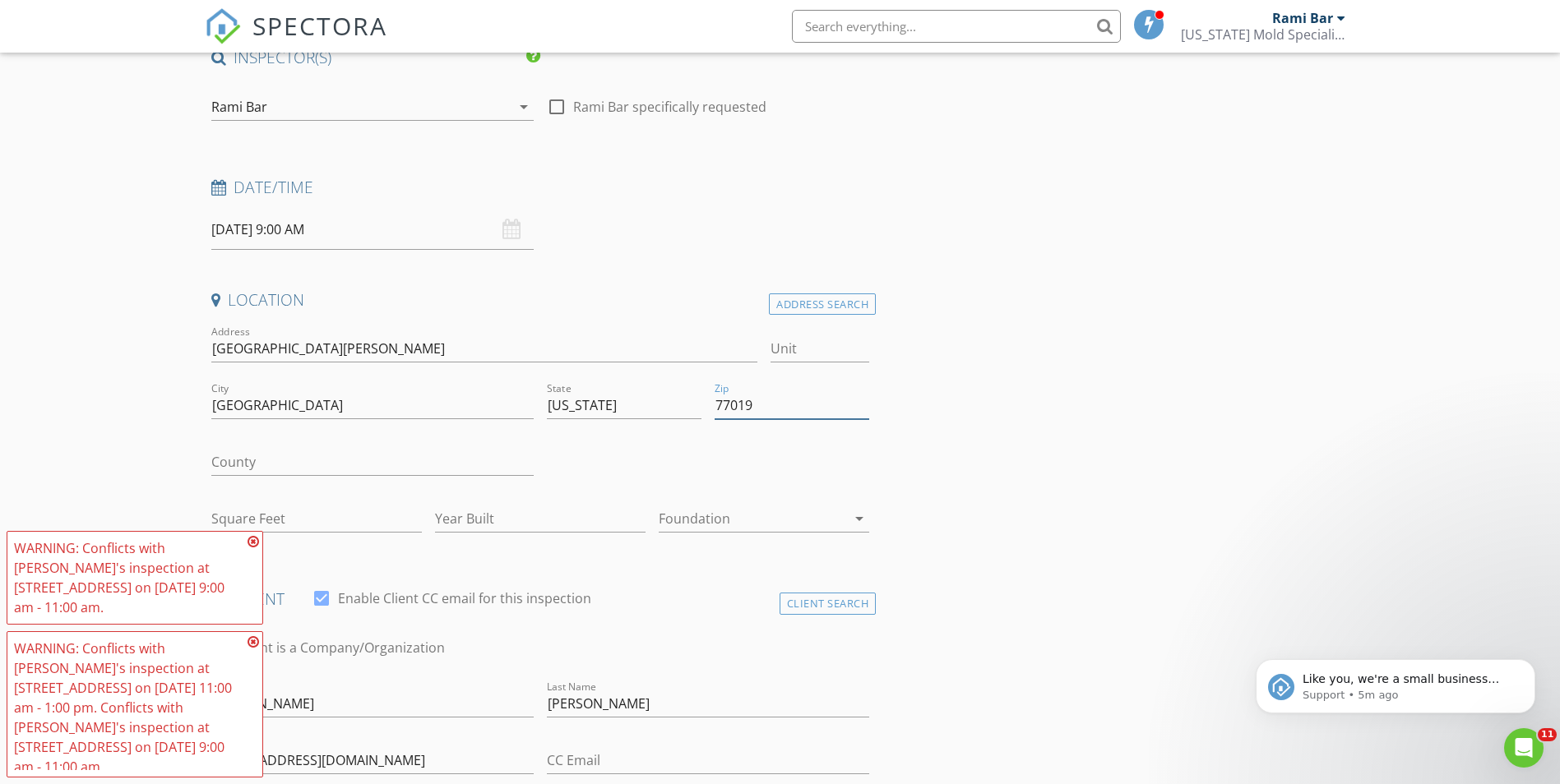
scroll to position [346, 0]
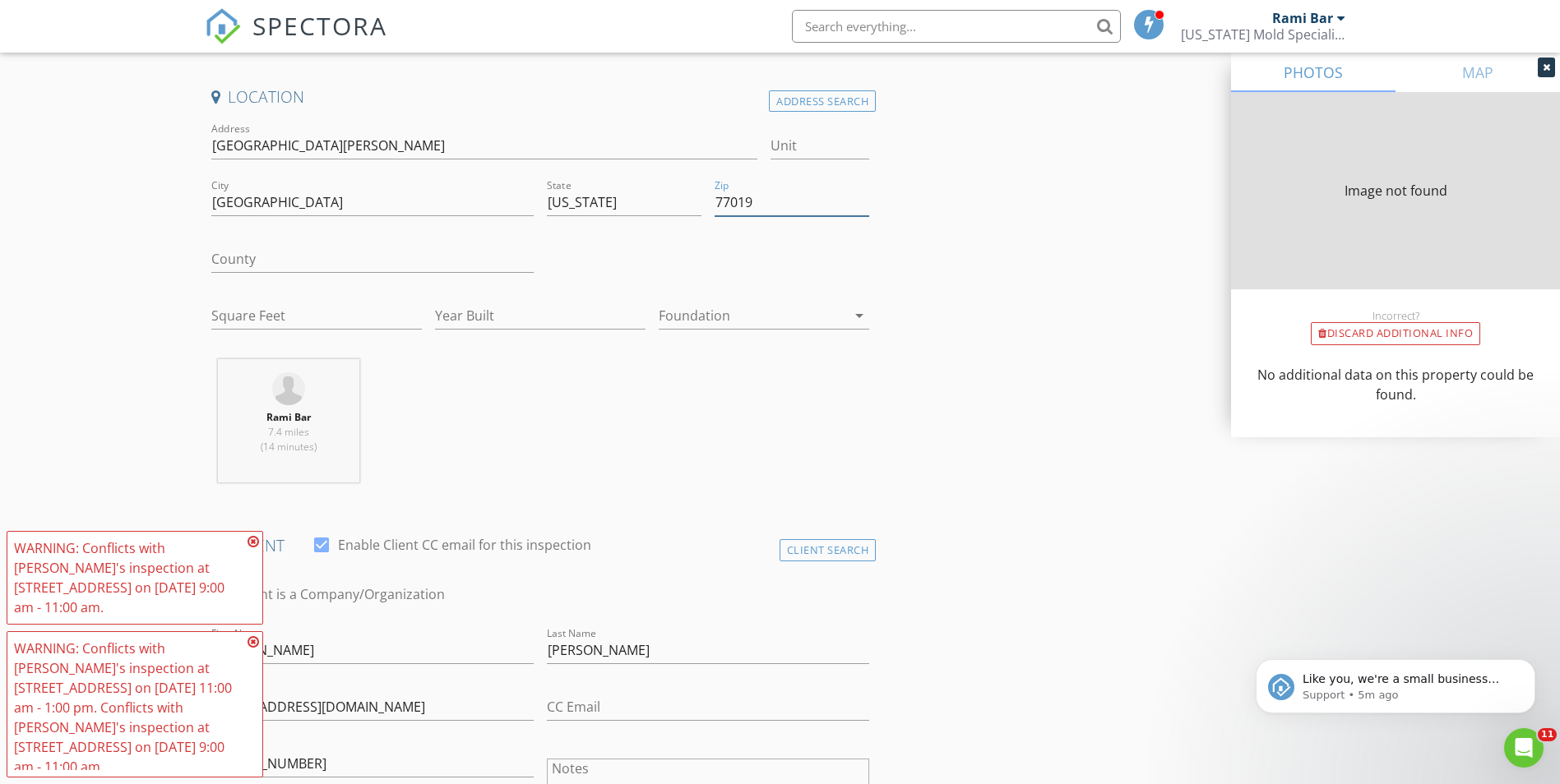
type input "4753"
type input "2006"
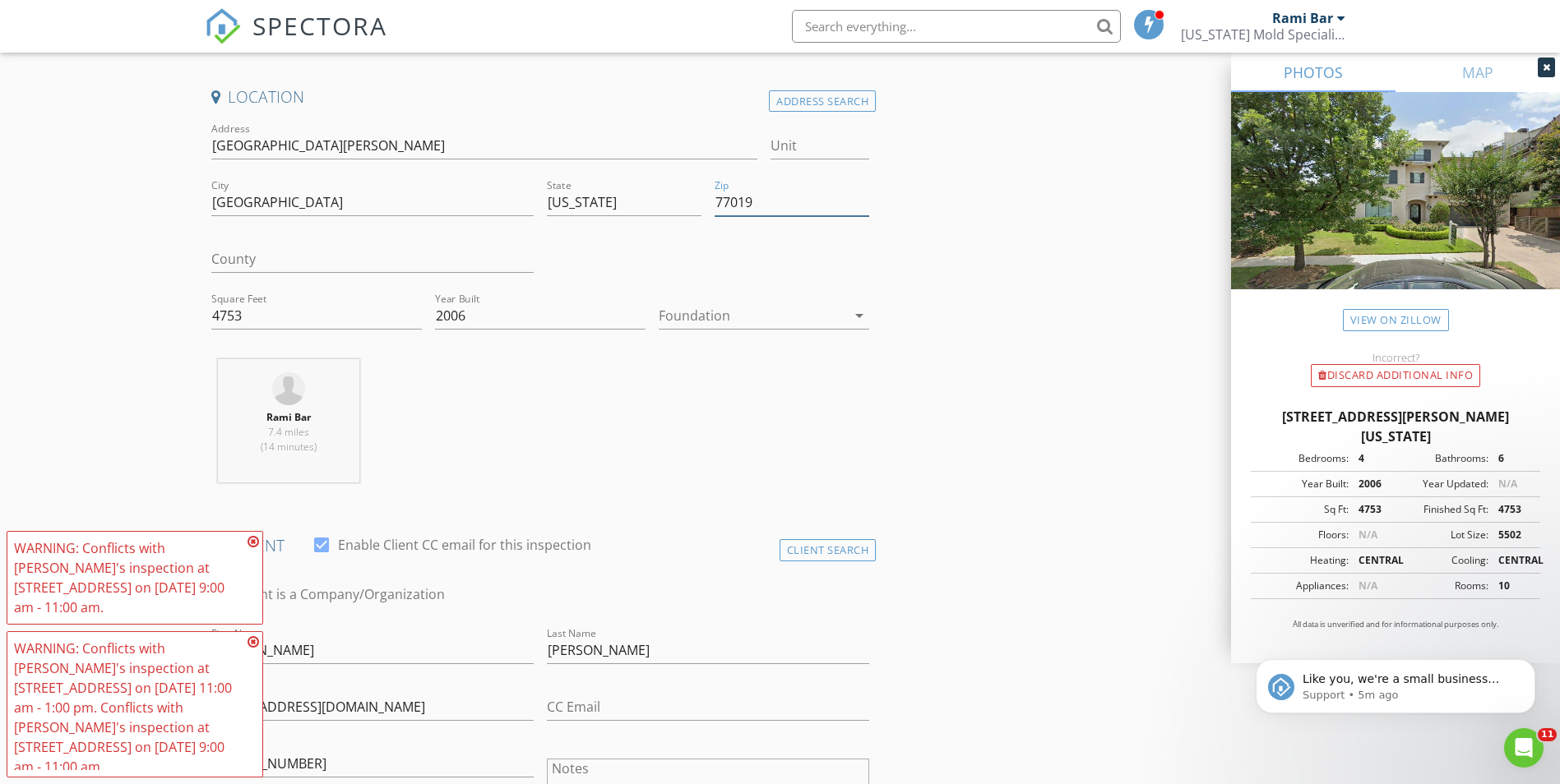
type input "77019"
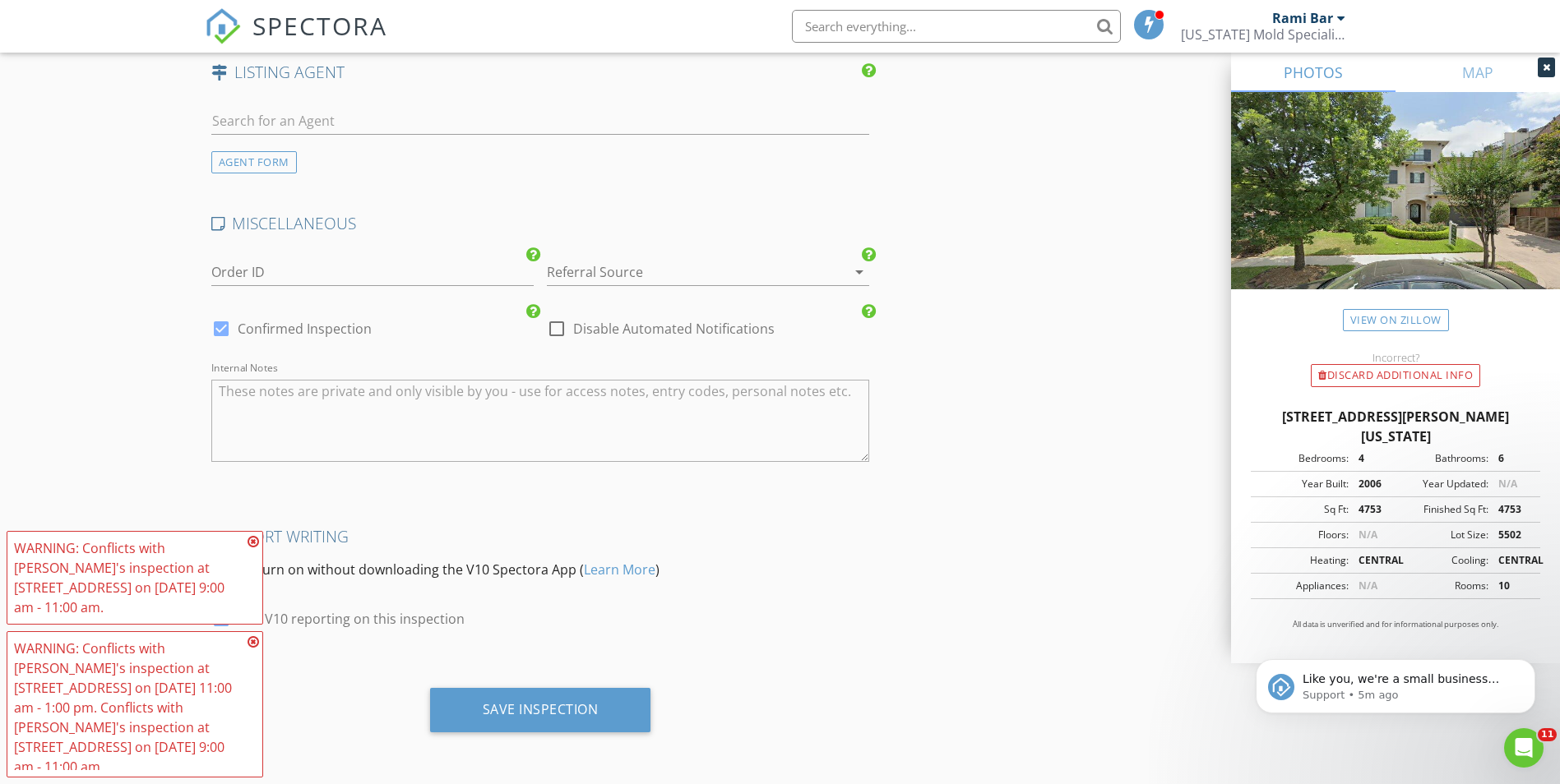
scroll to position [2074, 0]
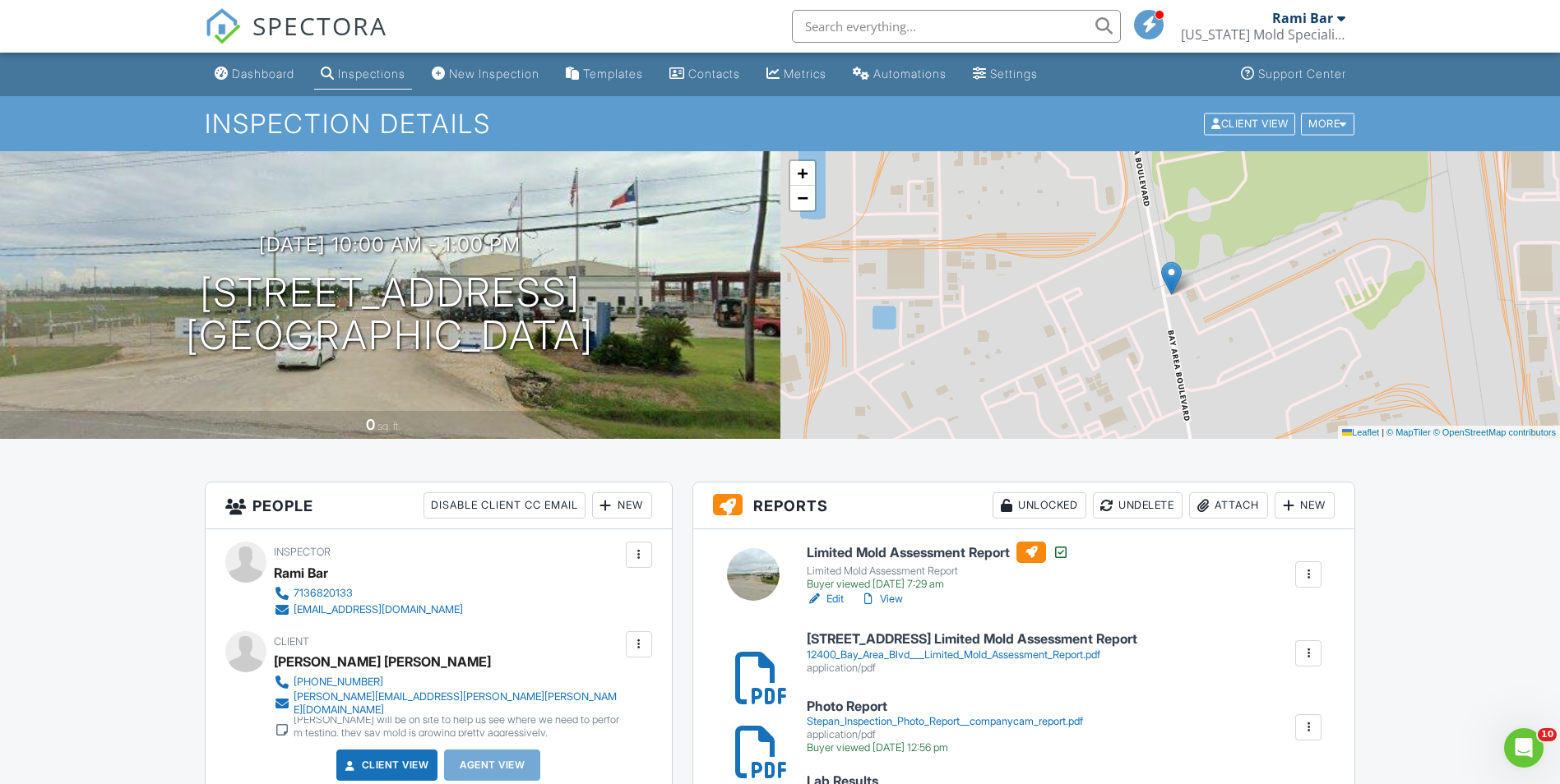
click at [939, 39] on input "text" at bounding box center [956, 26] width 329 height 33
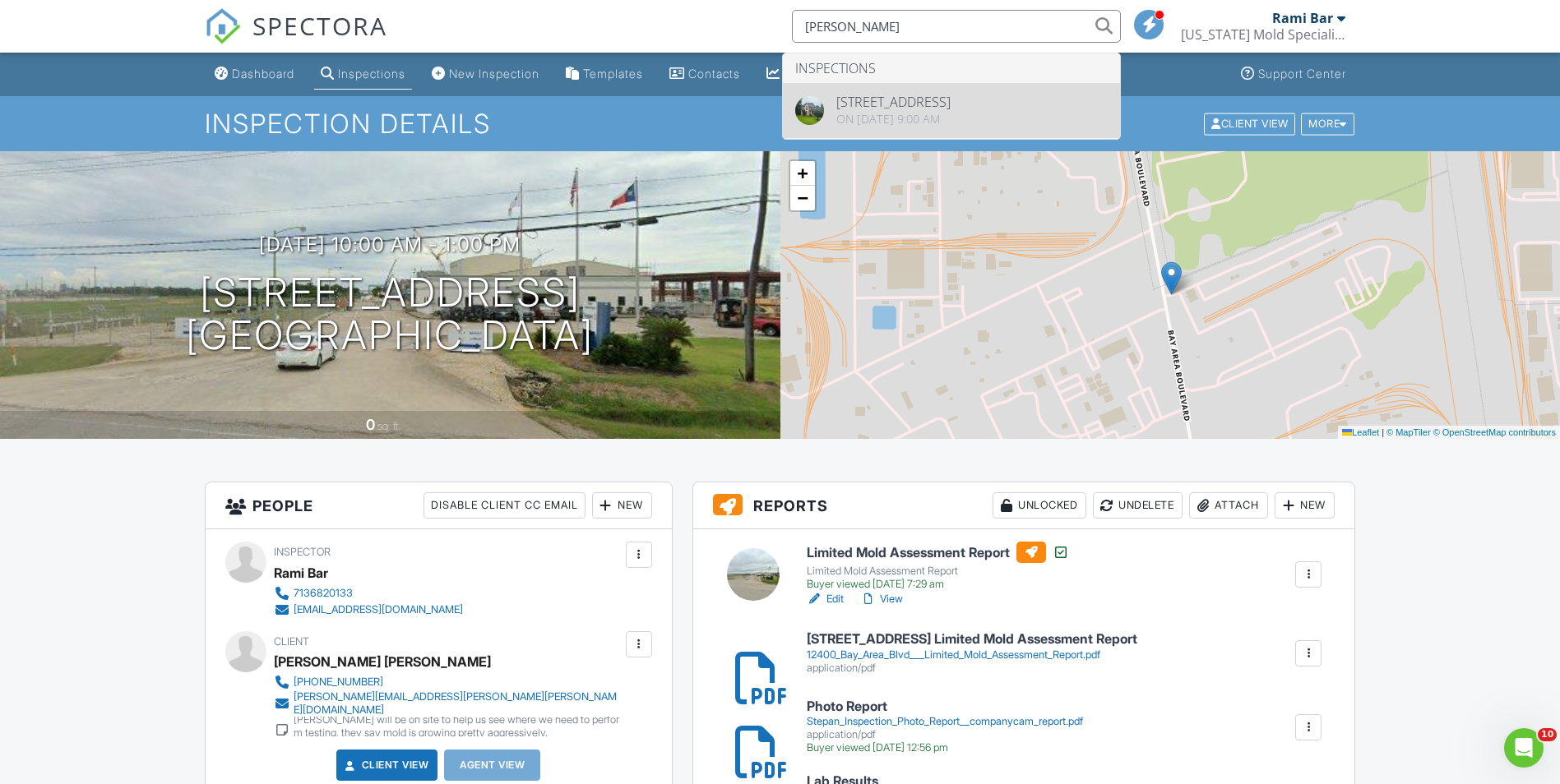
type input "[PERSON_NAME]"
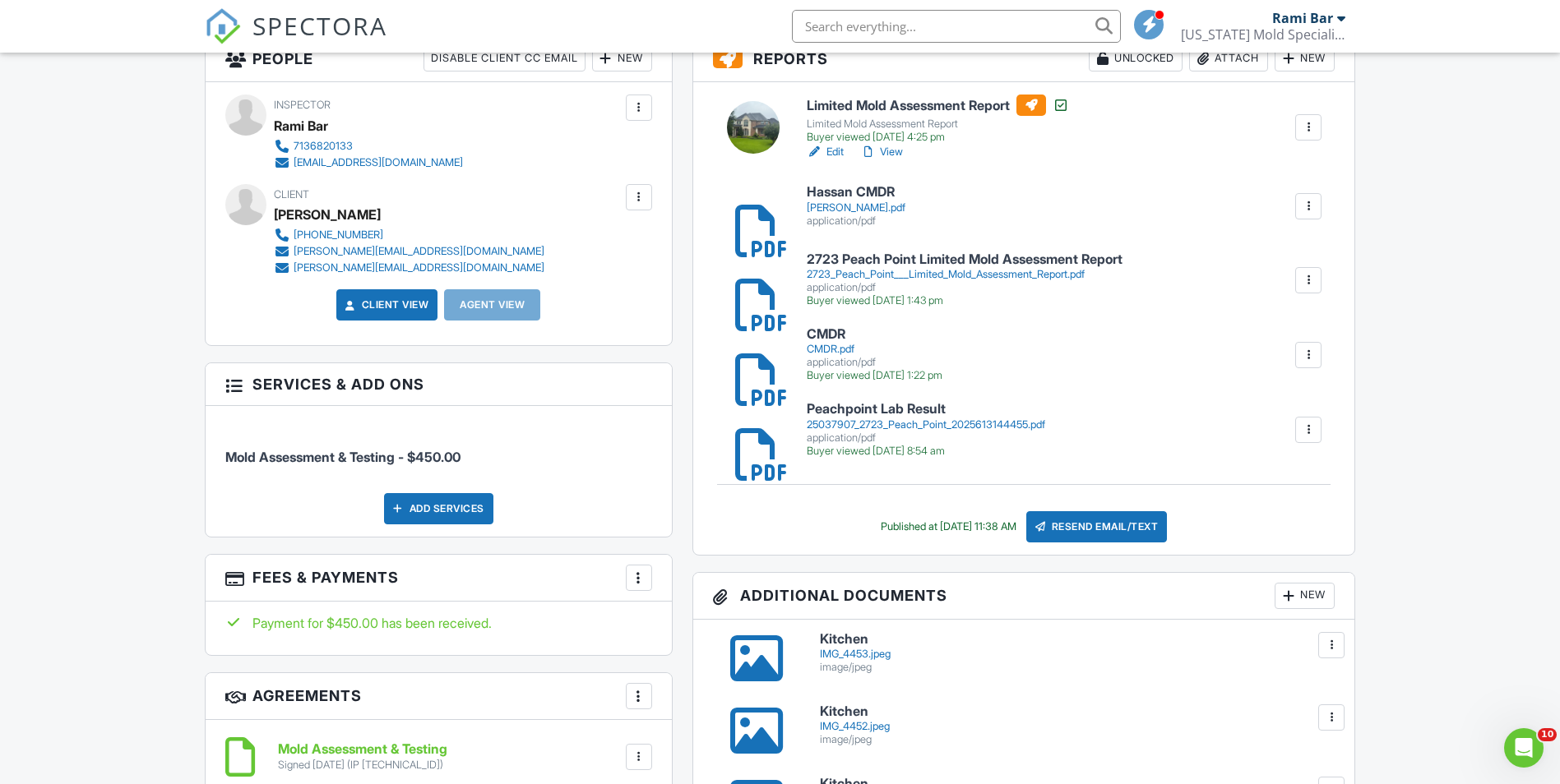
scroll to position [657, 0]
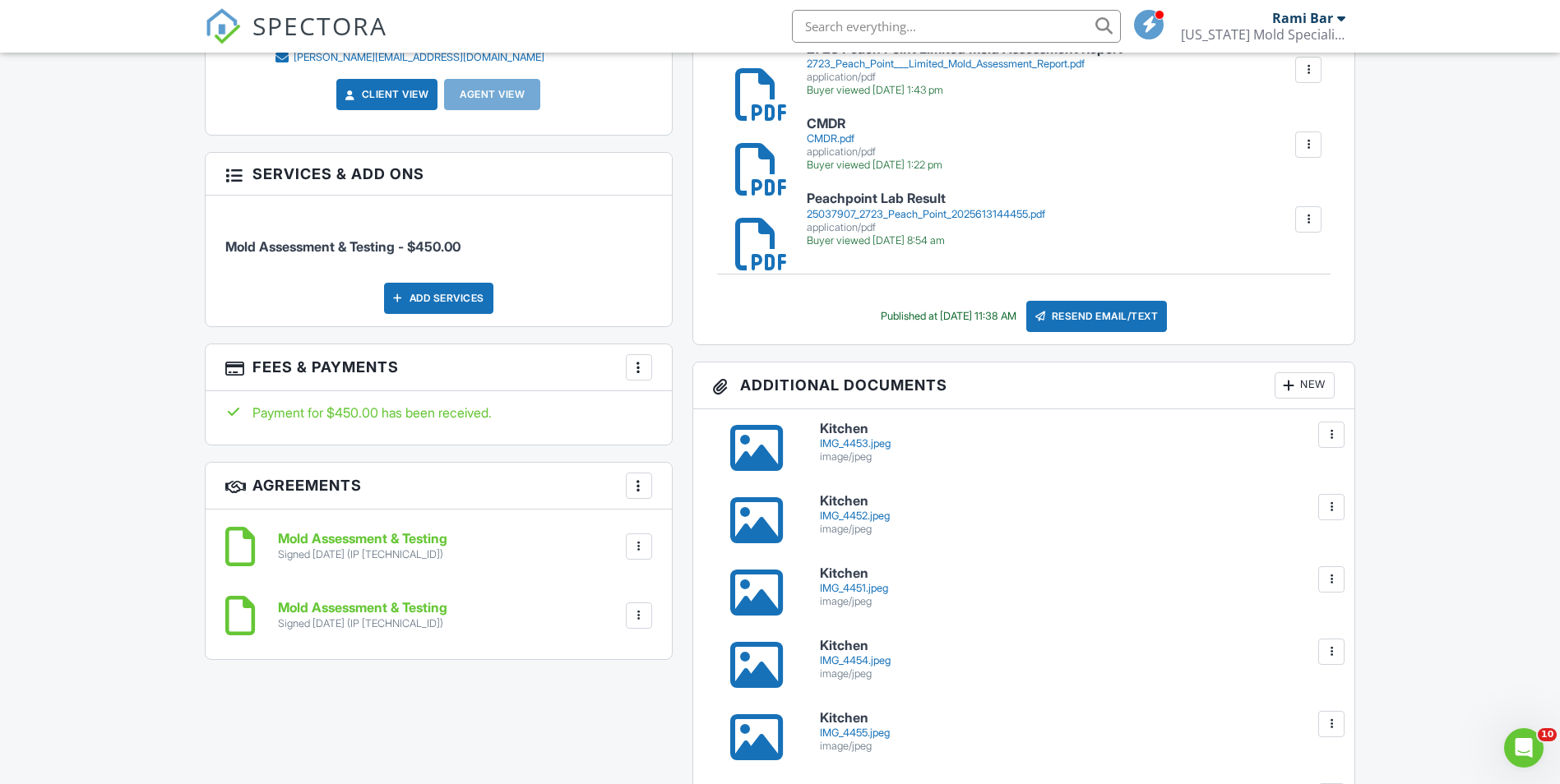
click at [642, 369] on div at bounding box center [639, 367] width 16 height 16
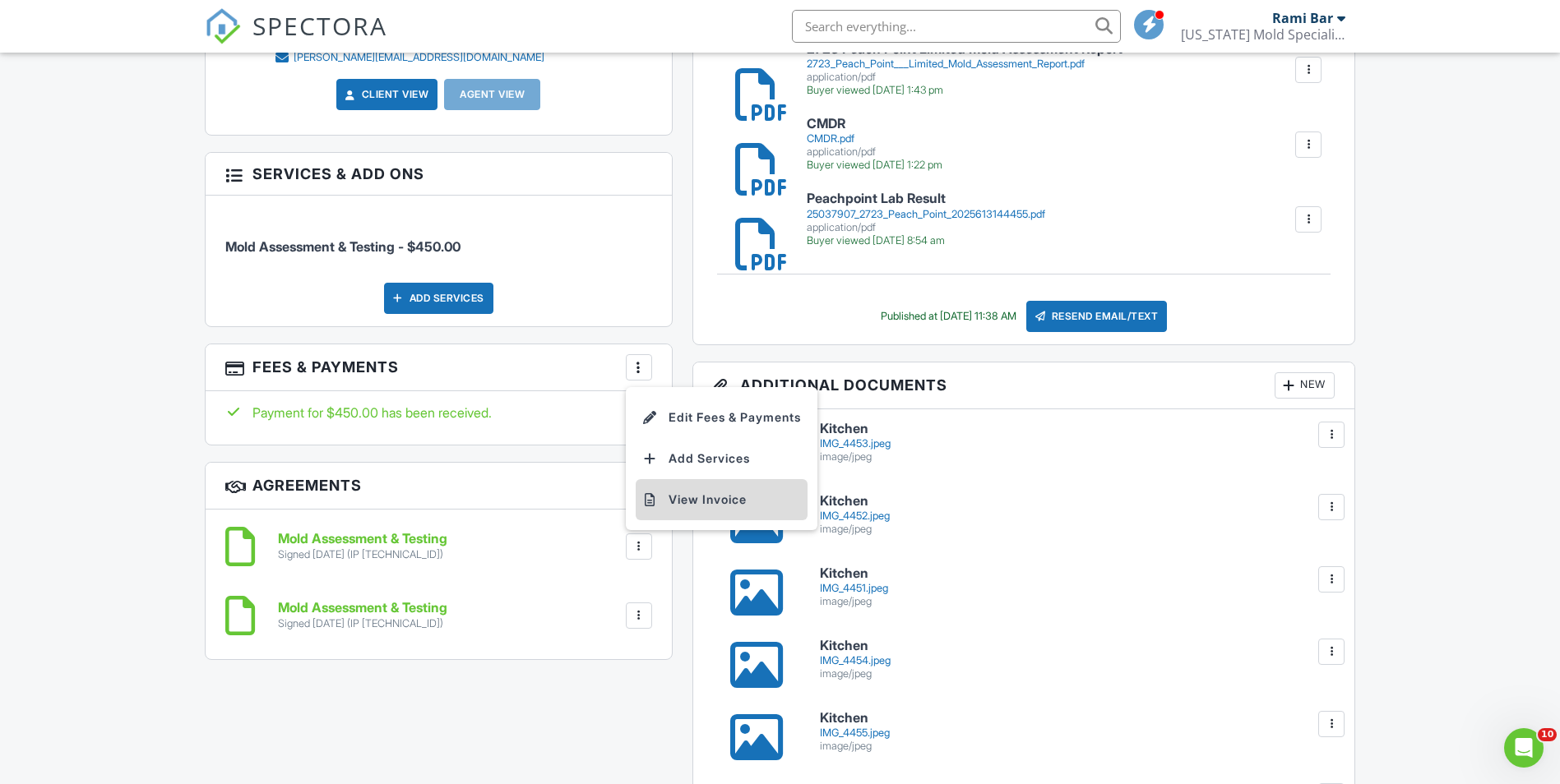
click at [656, 509] on li "View Invoice" at bounding box center [721, 500] width 172 height 41
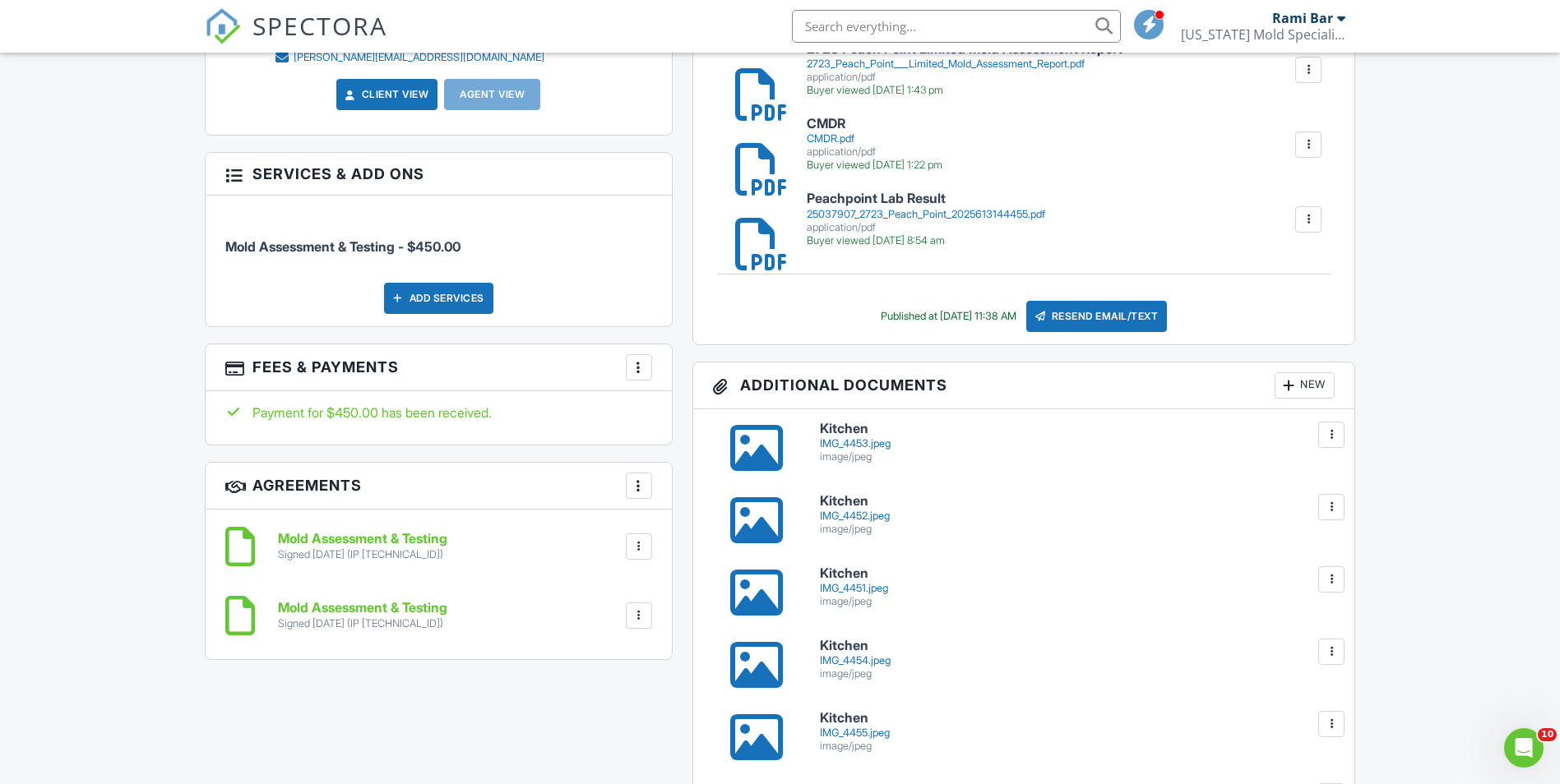
click at [946, 23] on input "text" at bounding box center [956, 26] width 329 height 33
type input "h"
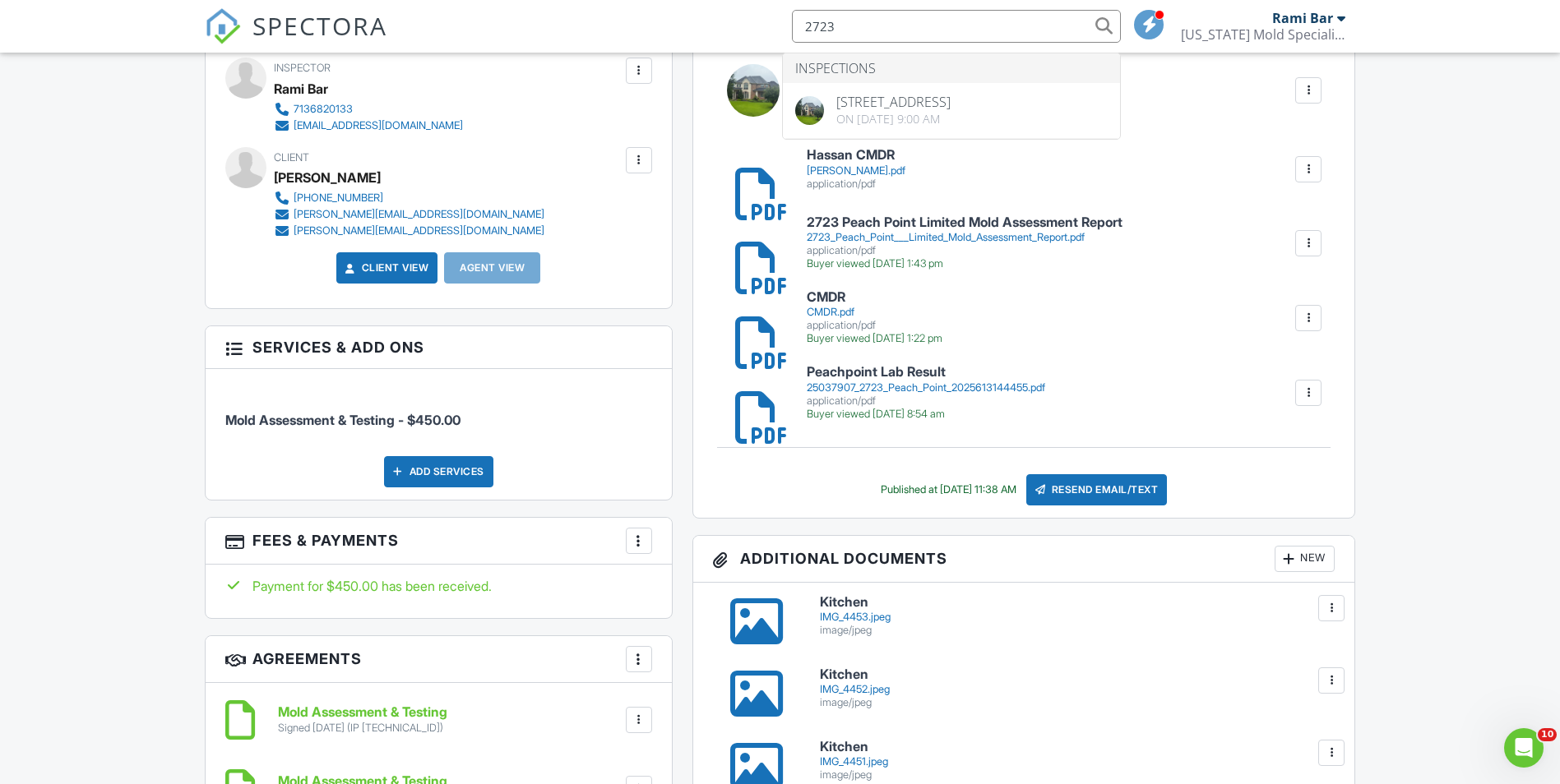
scroll to position [493, 0]
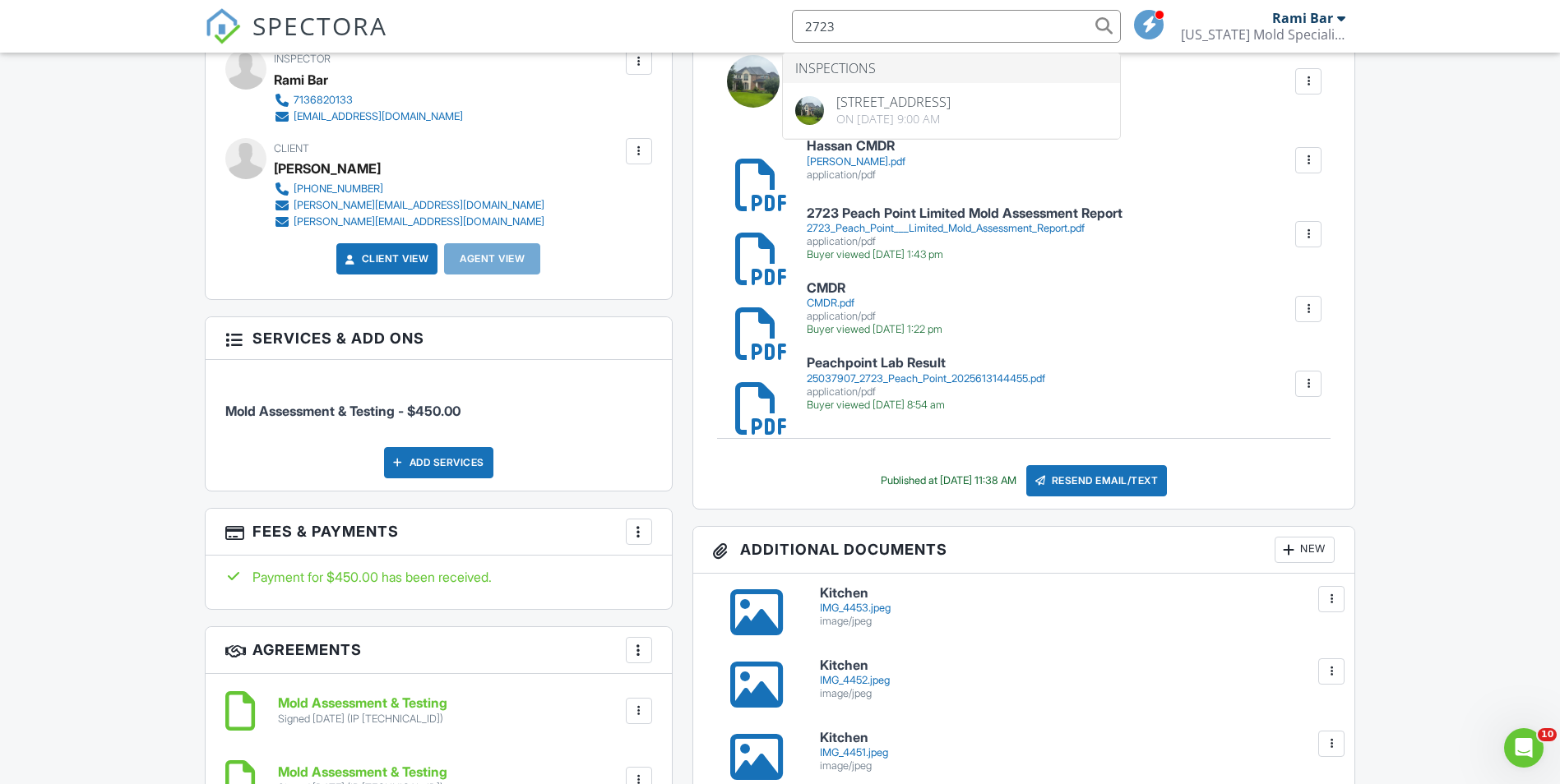
type input "2723"
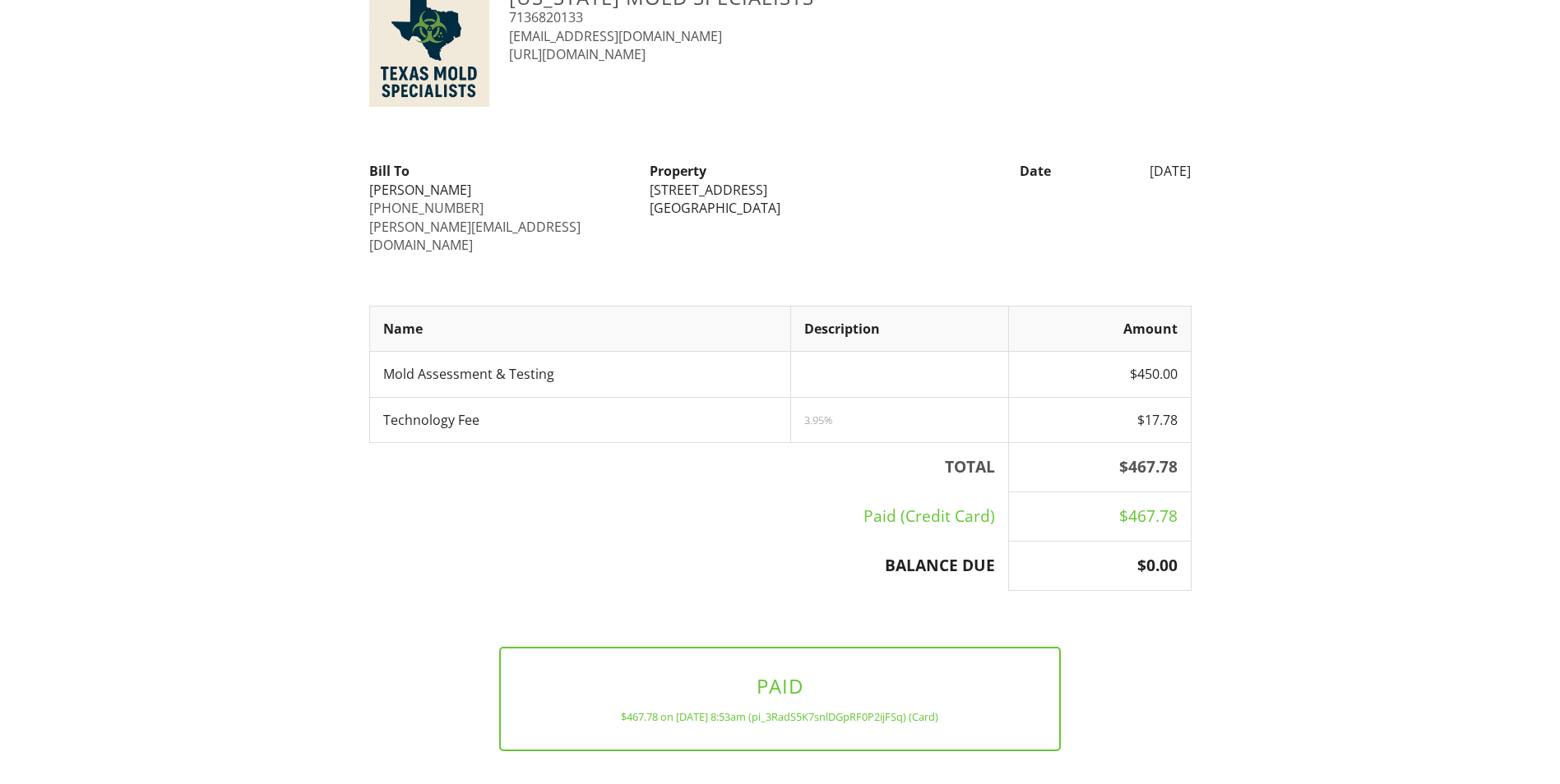
scroll to position [126, 0]
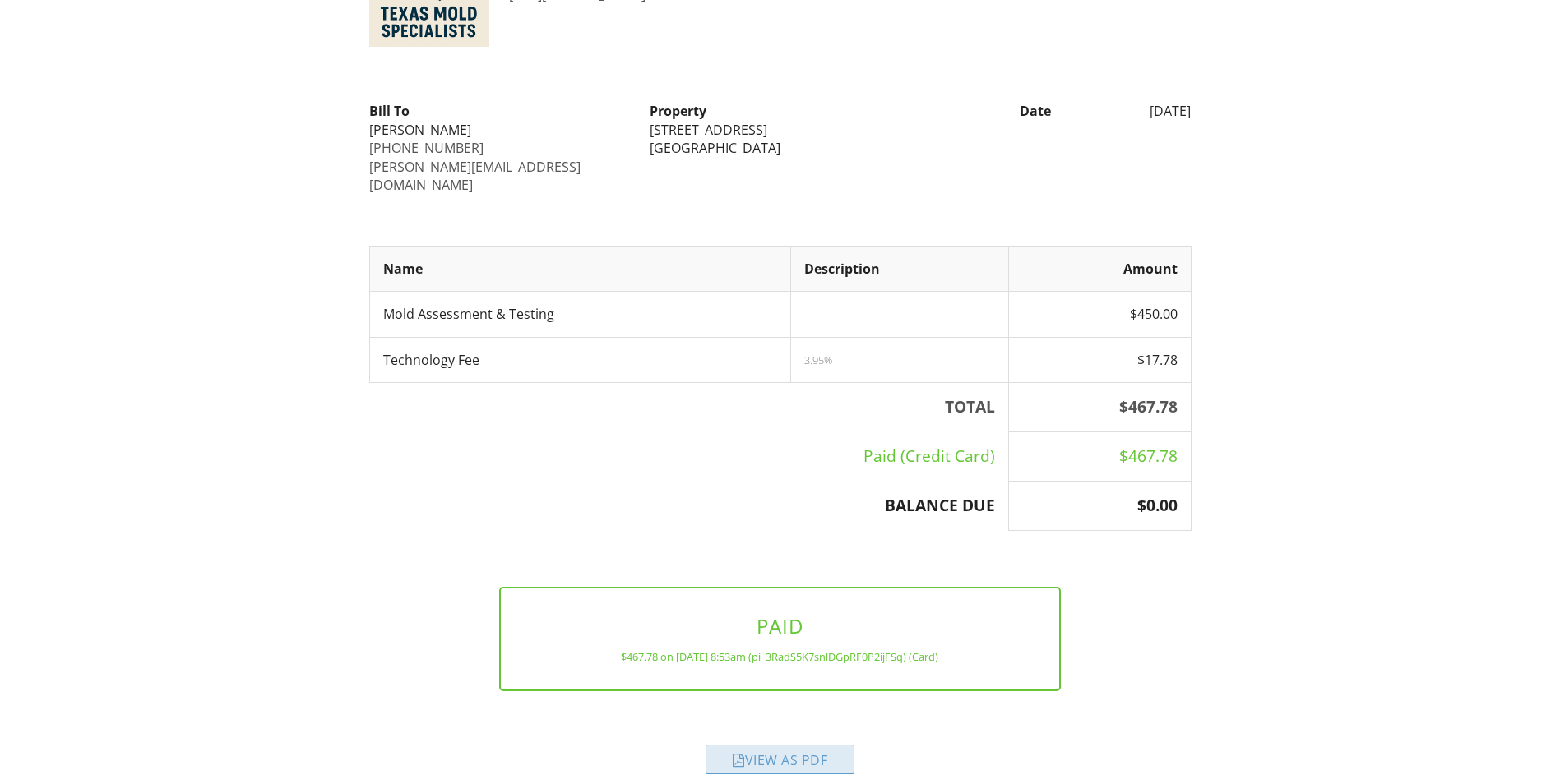
click at [800, 745] on div "View as PDF" at bounding box center [779, 759] width 149 height 30
